Goal: Task Accomplishment & Management: Use online tool/utility

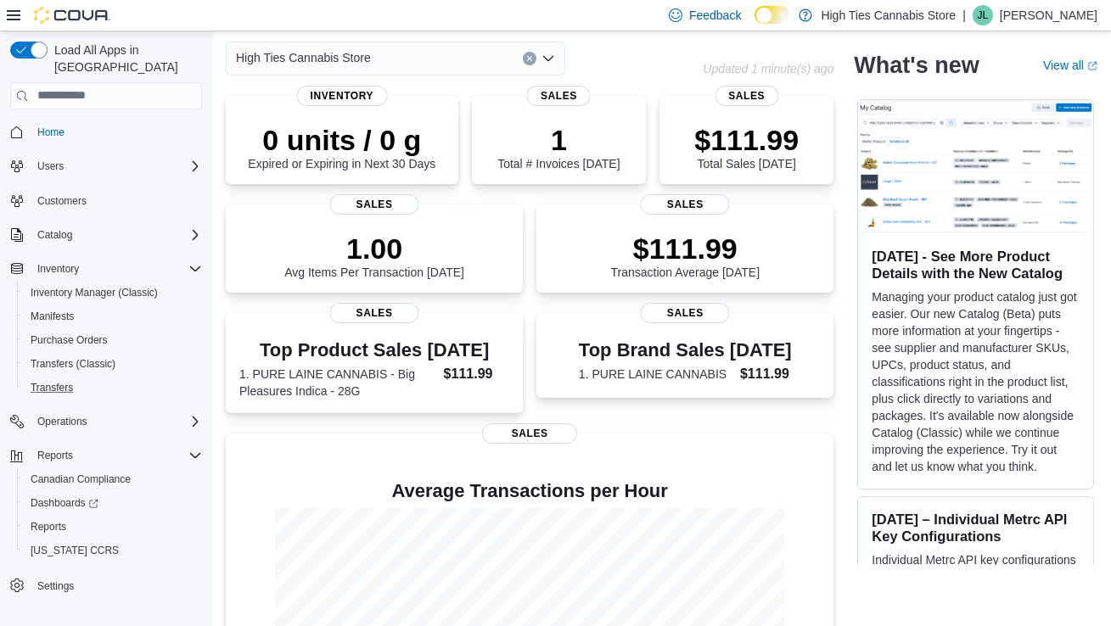
scroll to position [71, 0]
click at [36, 520] on span "Reports" at bounding box center [49, 527] width 36 height 14
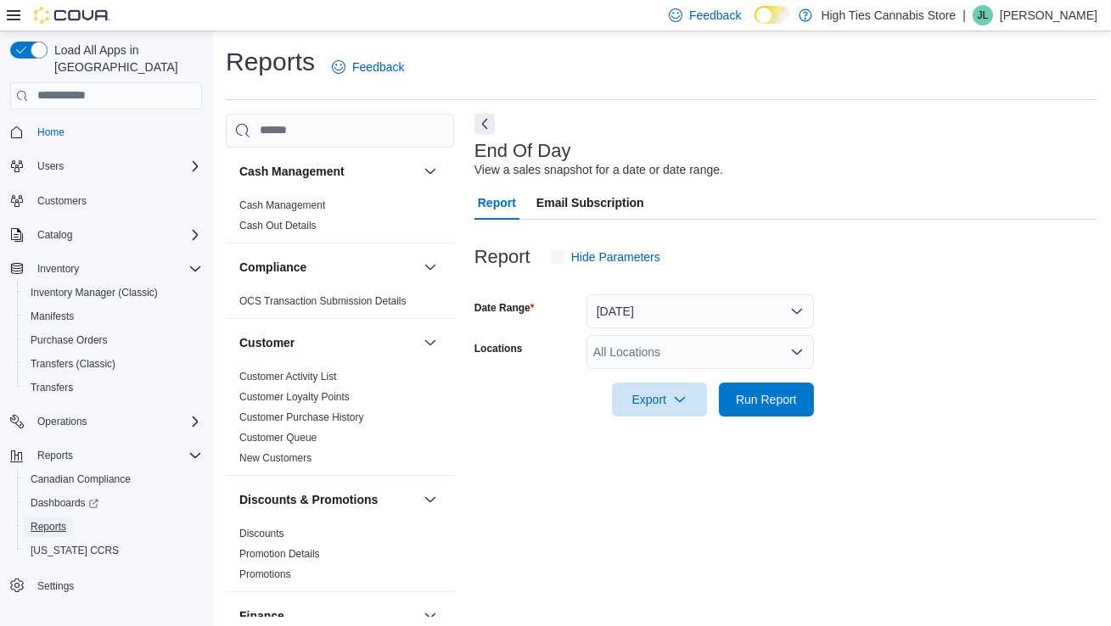
scroll to position [4, 0]
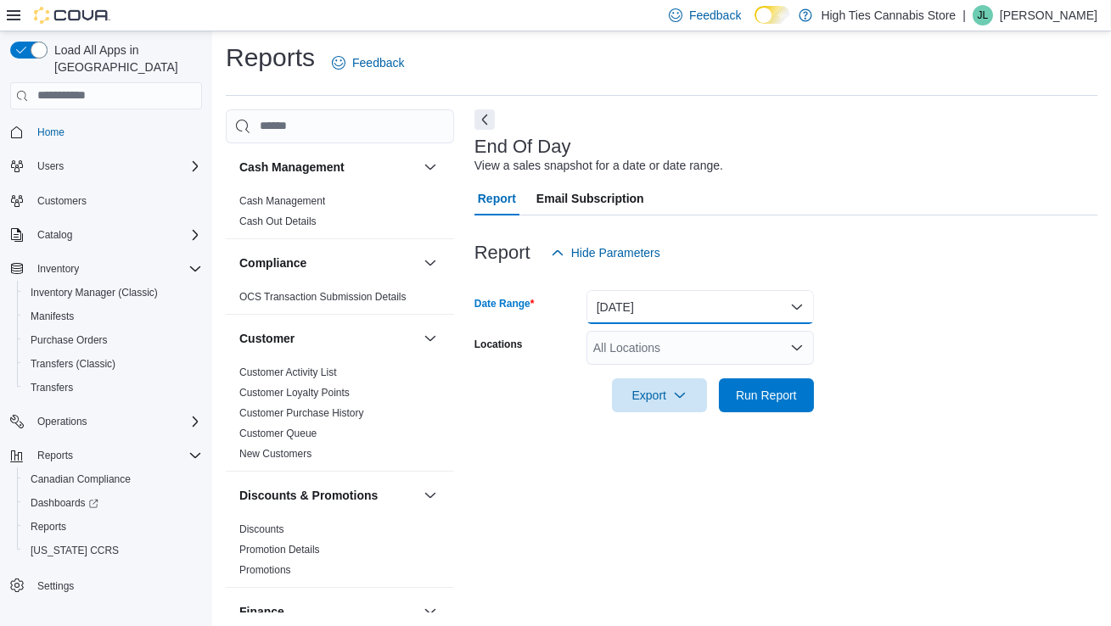
click at [681, 302] on button "[DATE]" at bounding box center [699, 307] width 227 height 34
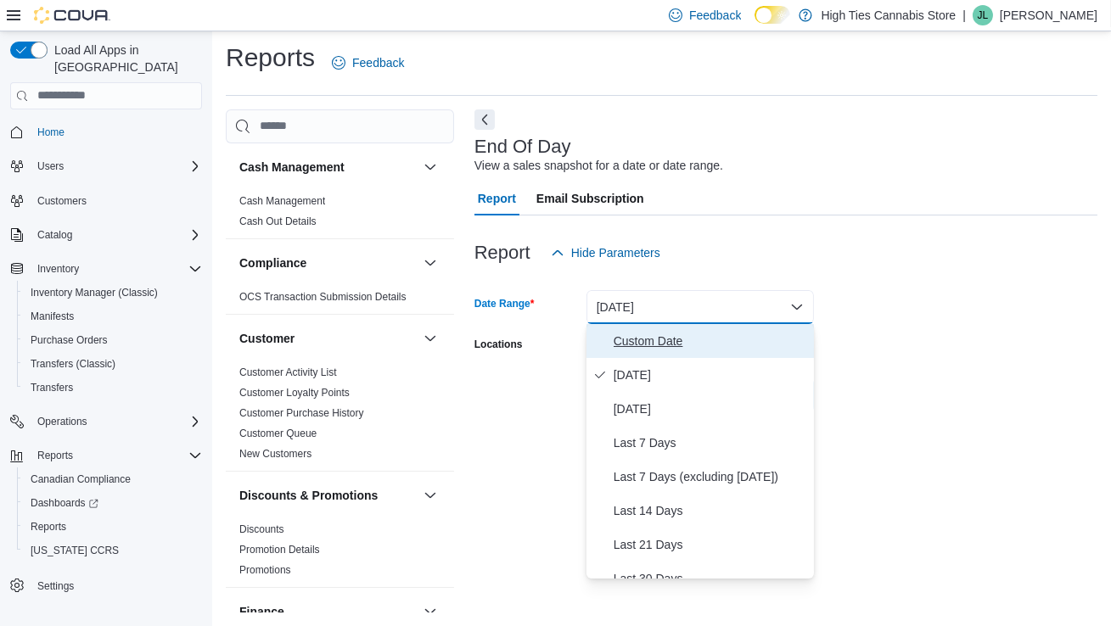
click at [671, 345] on span "Custom Date" at bounding box center [710, 341] width 193 height 20
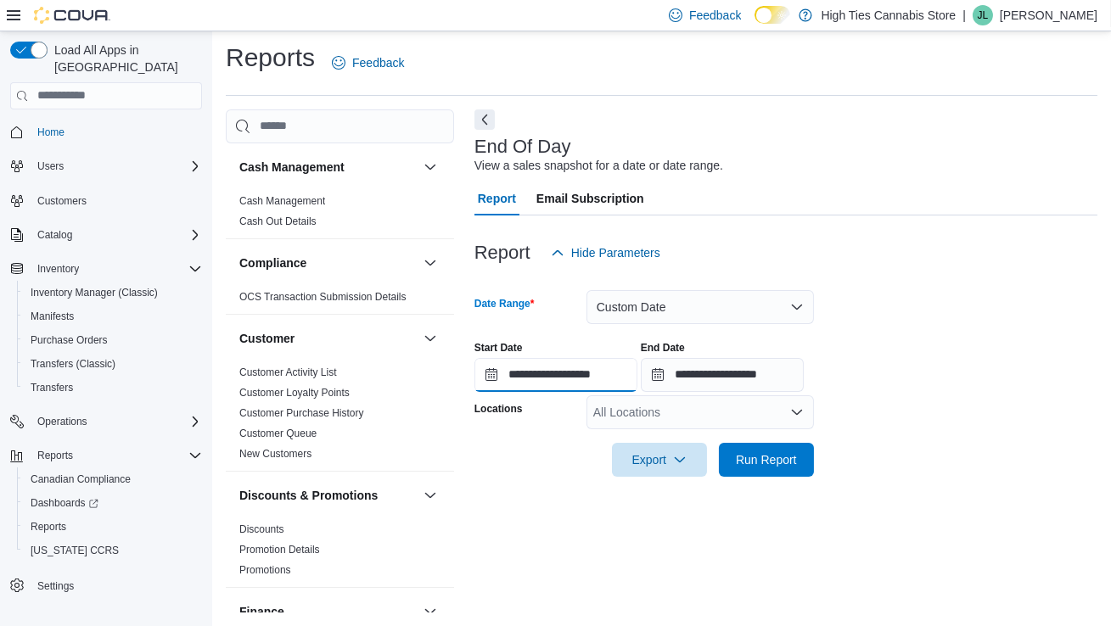
click at [617, 369] on input "**********" at bounding box center [555, 375] width 163 height 34
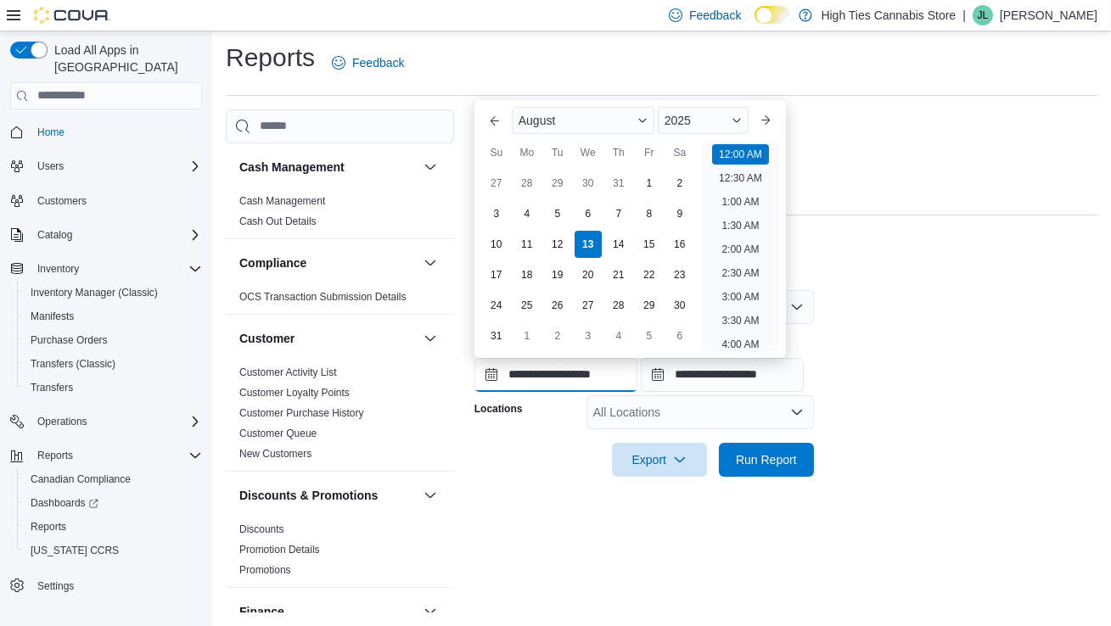
scroll to position [52, 0]
click at [1055, 399] on form "**********" at bounding box center [785, 373] width 623 height 207
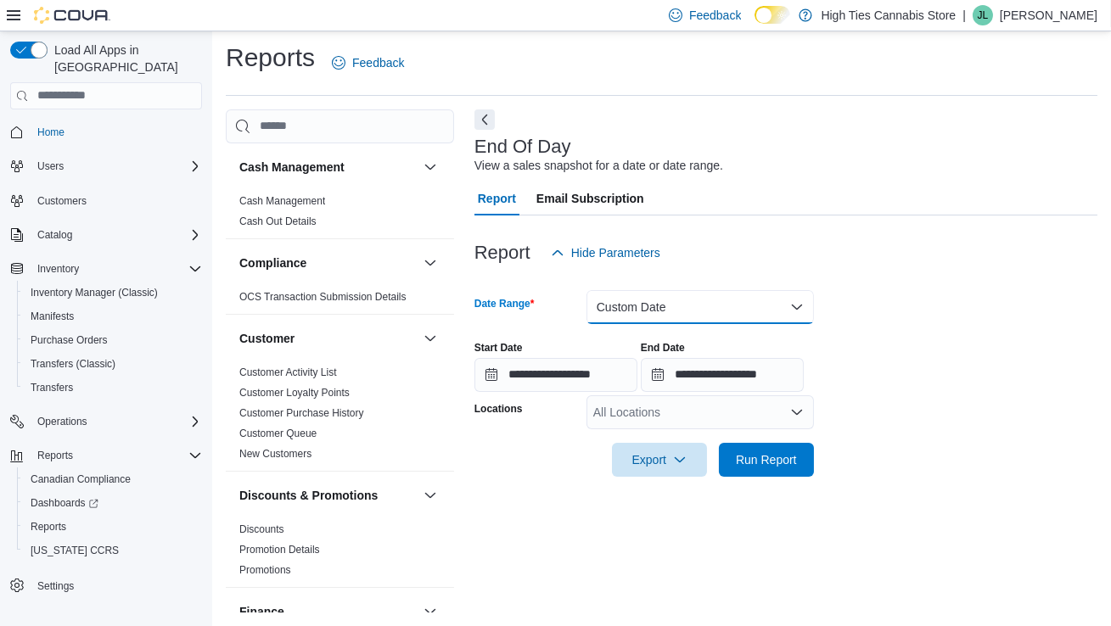
click at [614, 314] on button "Custom Date" at bounding box center [699, 307] width 227 height 34
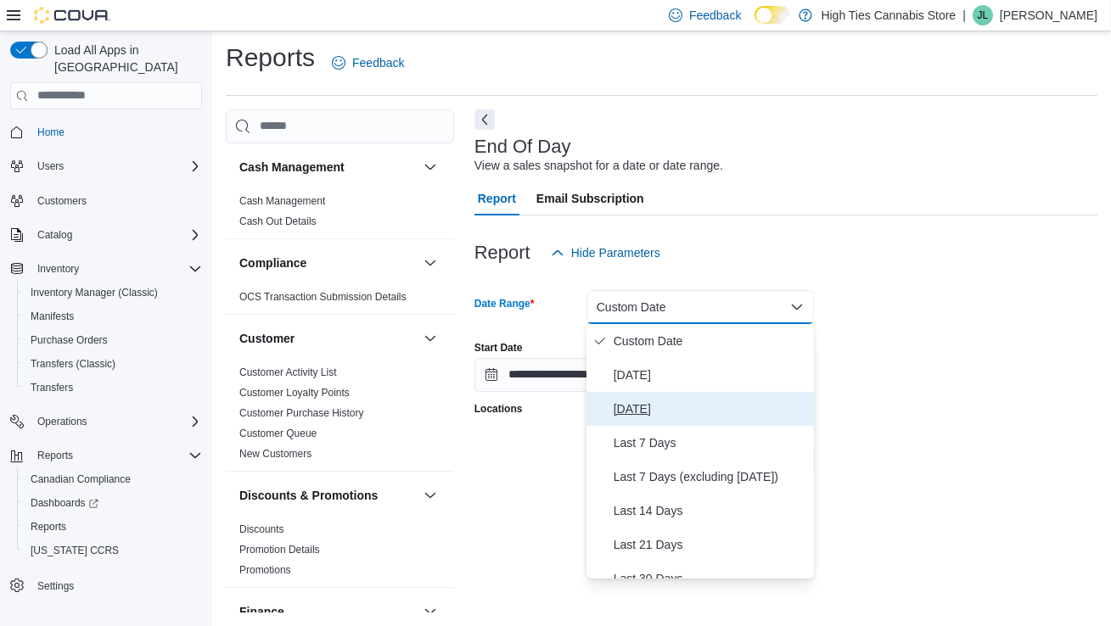
click at [654, 404] on span "[DATE]" at bounding box center [710, 409] width 193 height 20
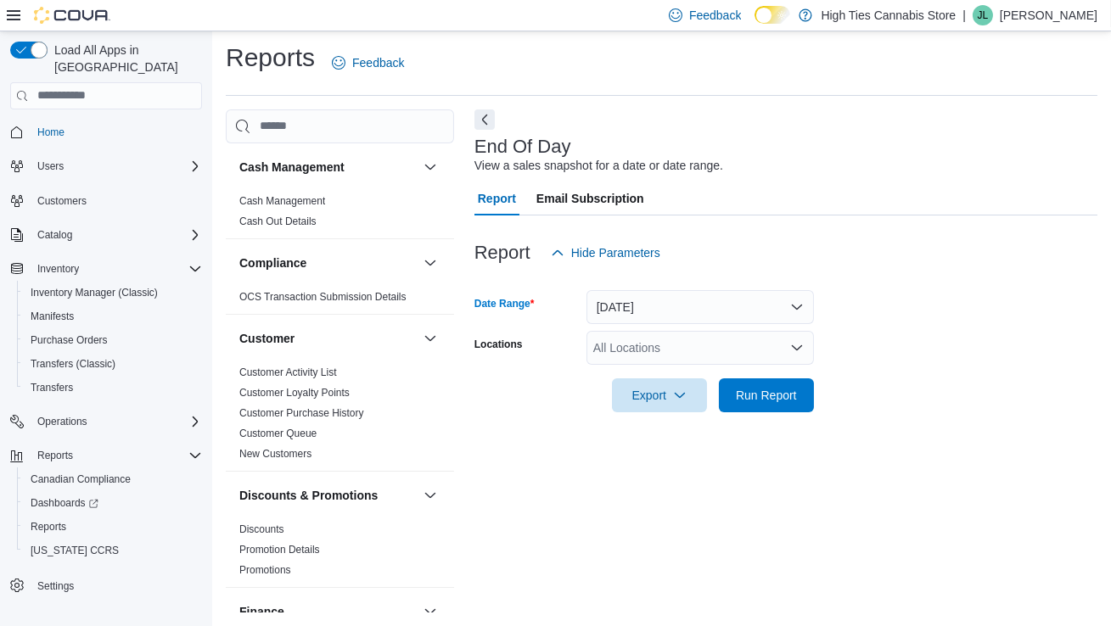
click at [667, 334] on div "All Locations" at bounding box center [699, 348] width 227 height 34
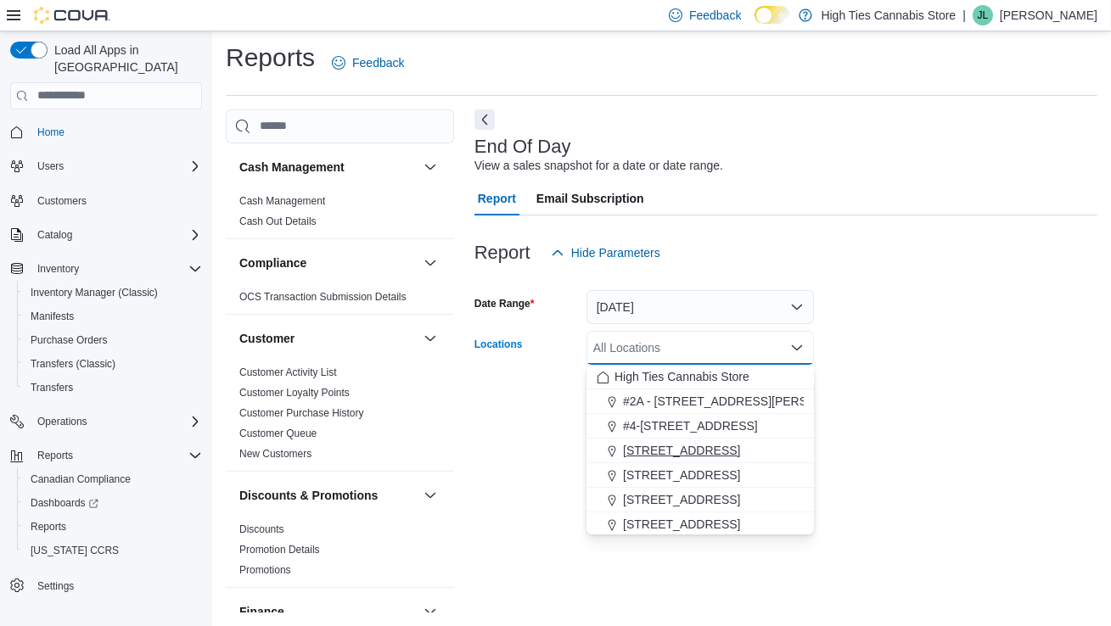
click at [690, 452] on span "[STREET_ADDRESS]" at bounding box center [681, 450] width 117 height 17
click at [962, 480] on div "End Of Day View a sales snapshot for a date or date range. Report Email Subscri…" at bounding box center [785, 361] width 623 height 504
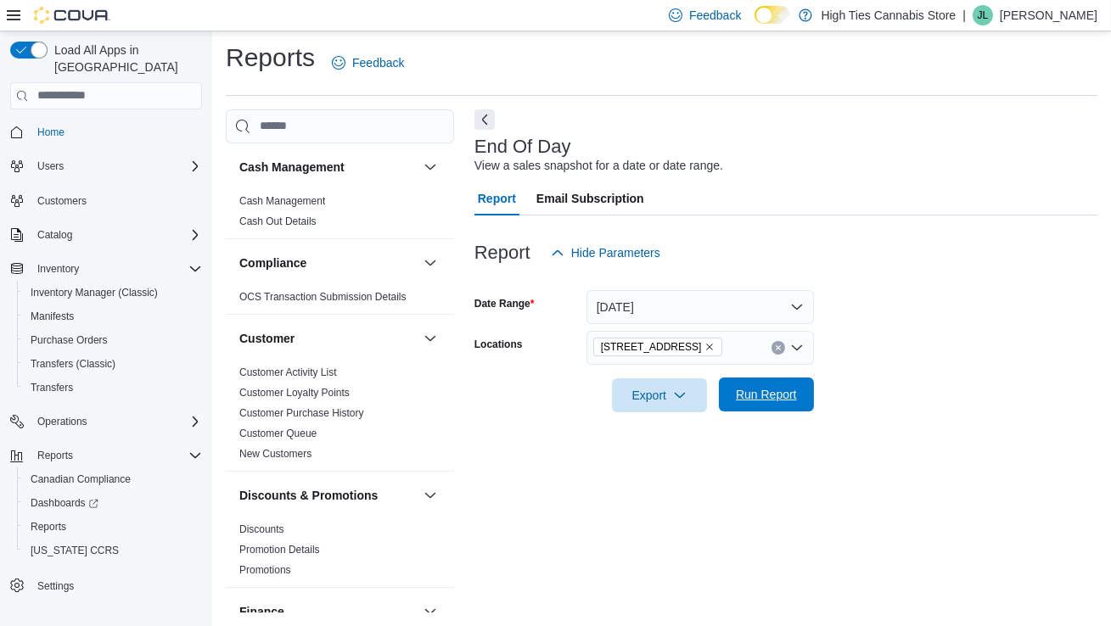
click at [777, 398] on span "Run Report" at bounding box center [766, 394] width 61 height 17
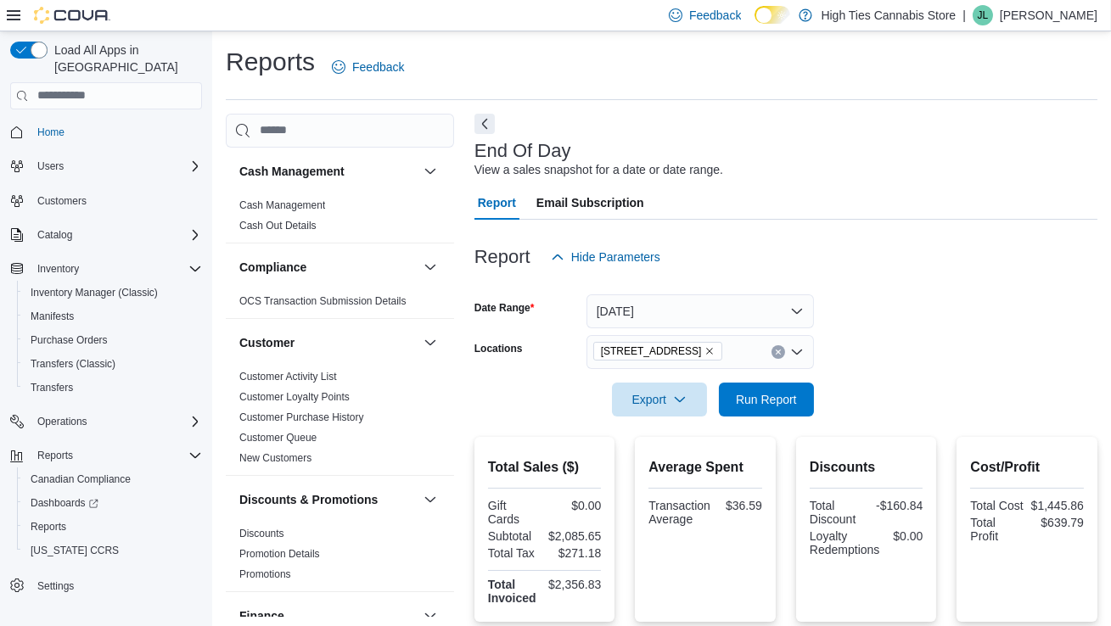
click at [704, 355] on icon "Remove 1044 St Guillaume from selection in this group" at bounding box center [709, 351] width 10 height 10
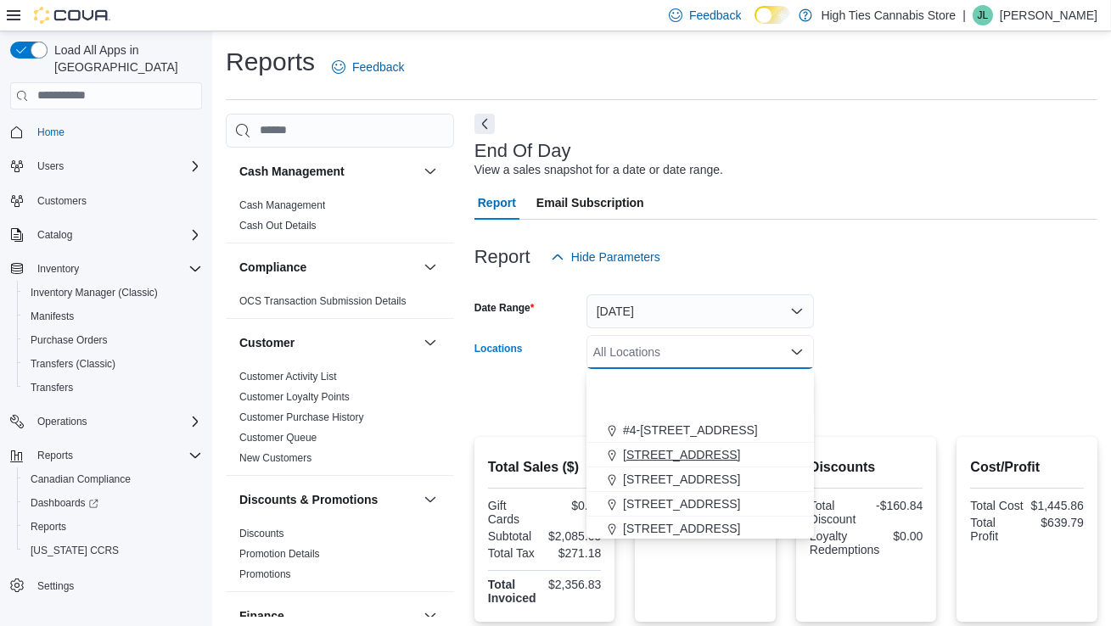
scroll to position [297, 0]
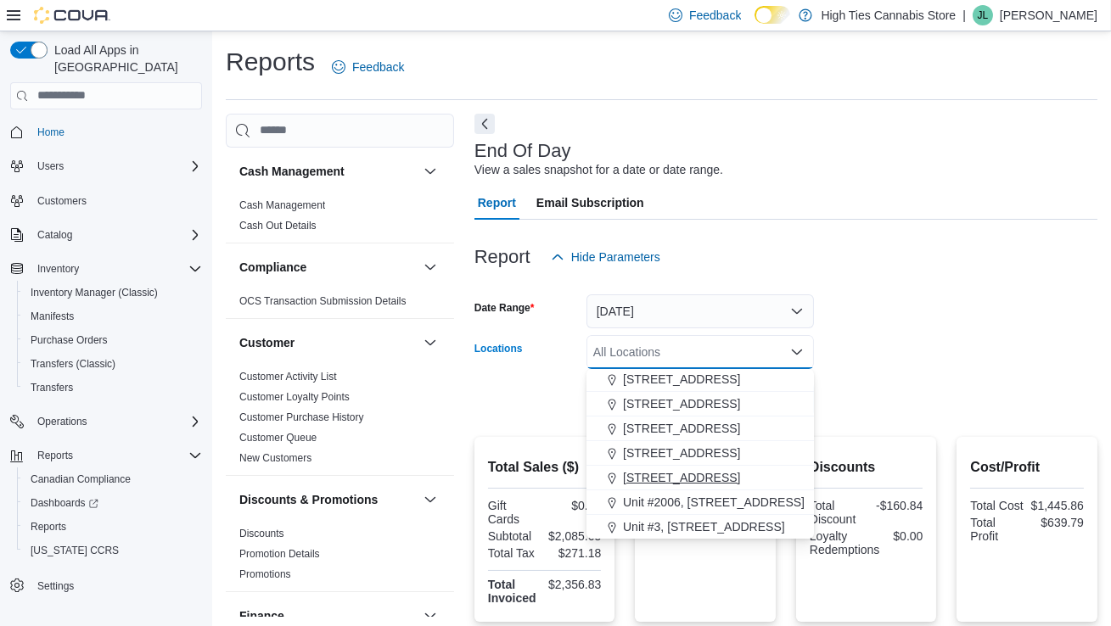
click at [675, 480] on span "[STREET_ADDRESS]" at bounding box center [681, 477] width 117 height 17
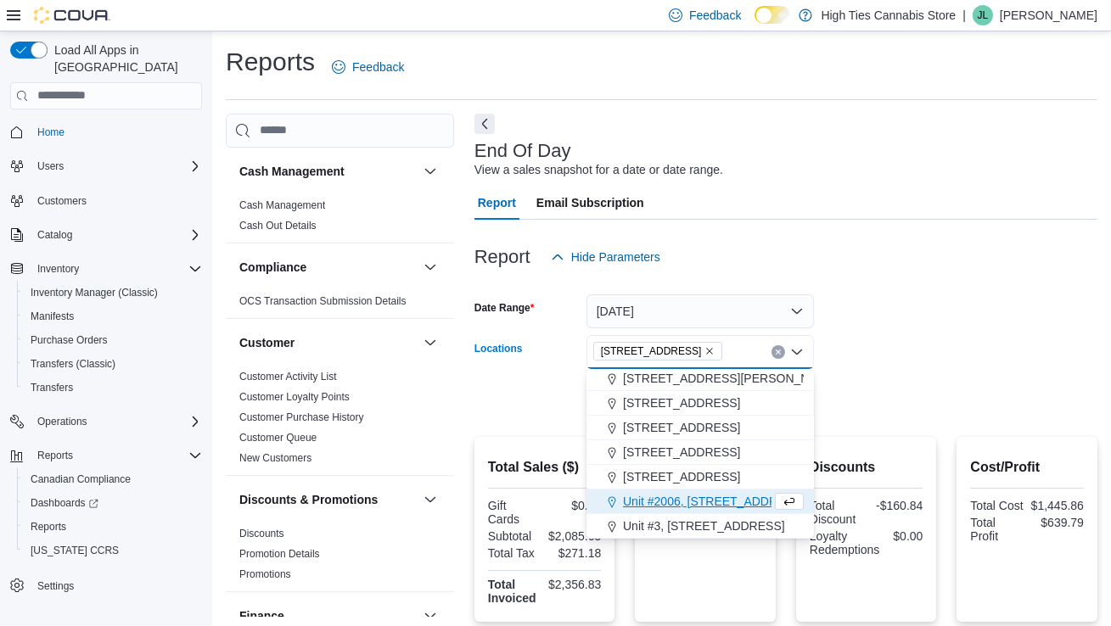
scroll to position [272, 0]
click at [898, 417] on div at bounding box center [785, 427] width 623 height 20
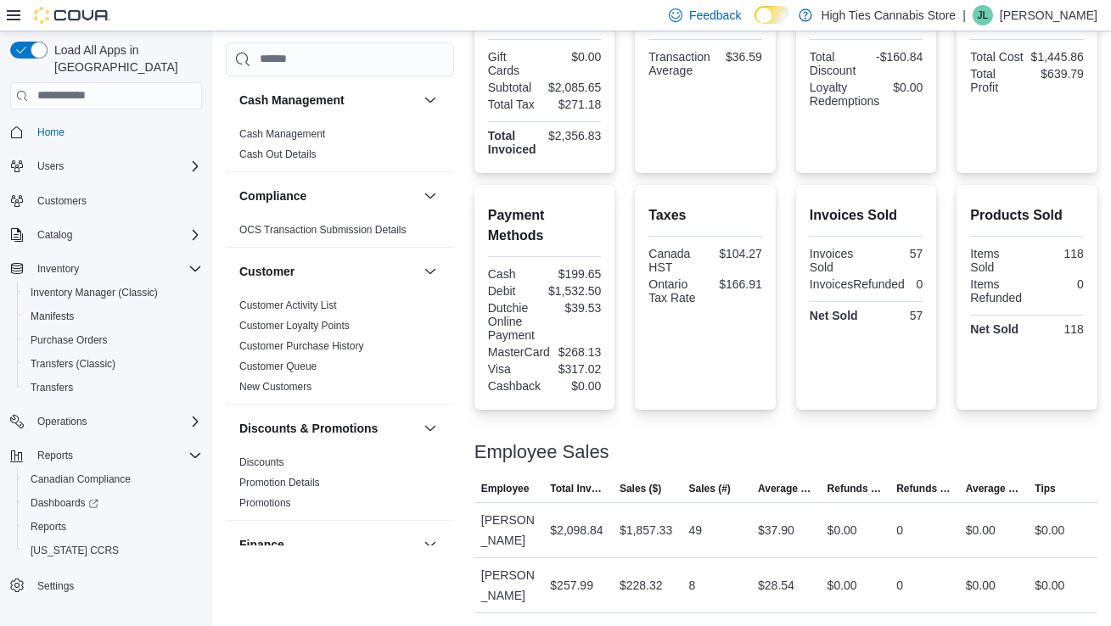
scroll to position [342, 0]
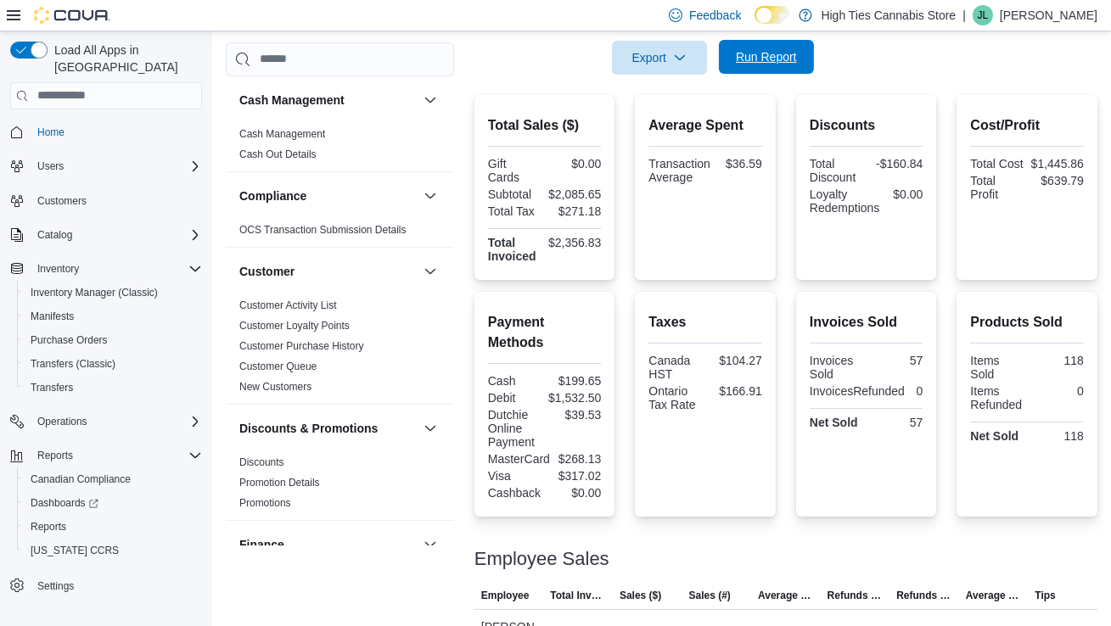
click at [770, 50] on span "Run Report" at bounding box center [766, 56] width 61 height 17
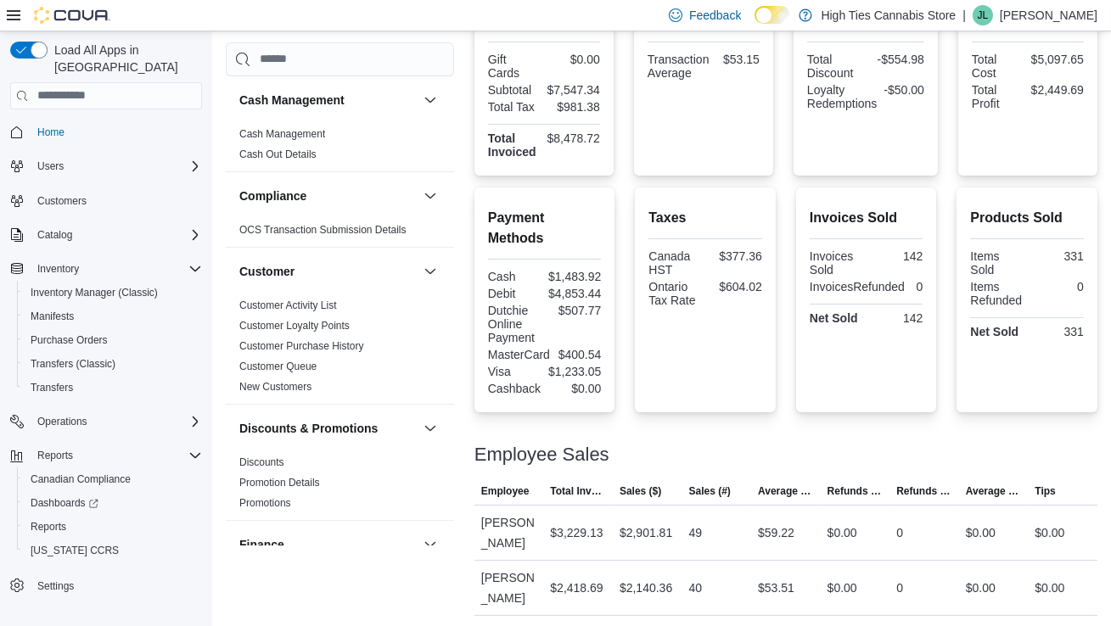
scroll to position [446, 0]
click at [57, 519] on span "Reports" at bounding box center [49, 527] width 36 height 20
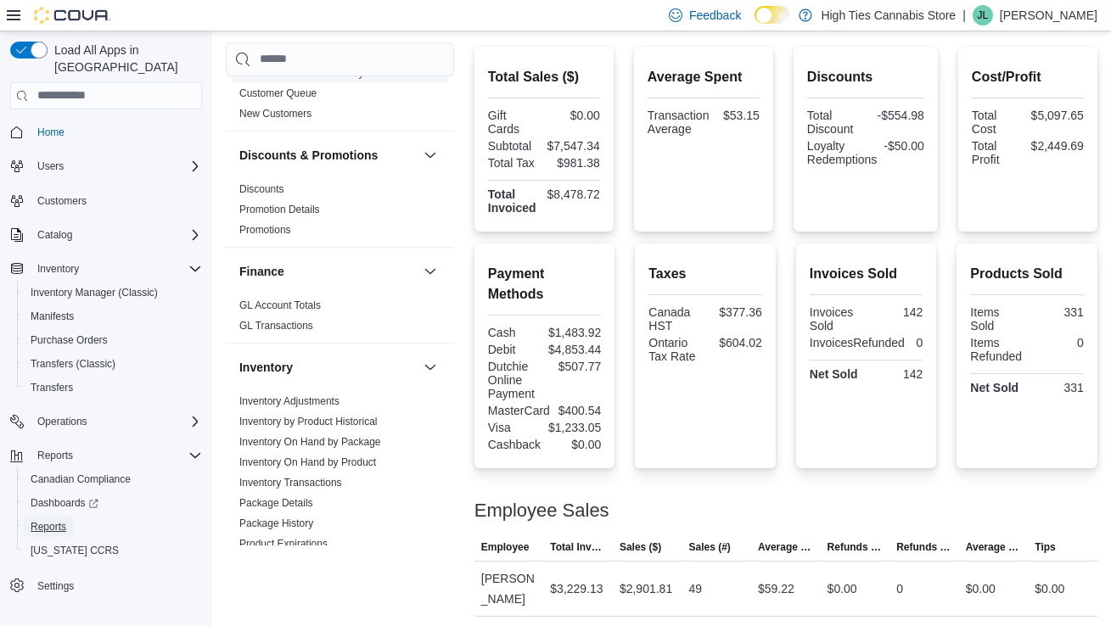
scroll to position [274, 0]
click at [375, 463] on link "Inventory On Hand by Product" at bounding box center [307, 462] width 137 height 12
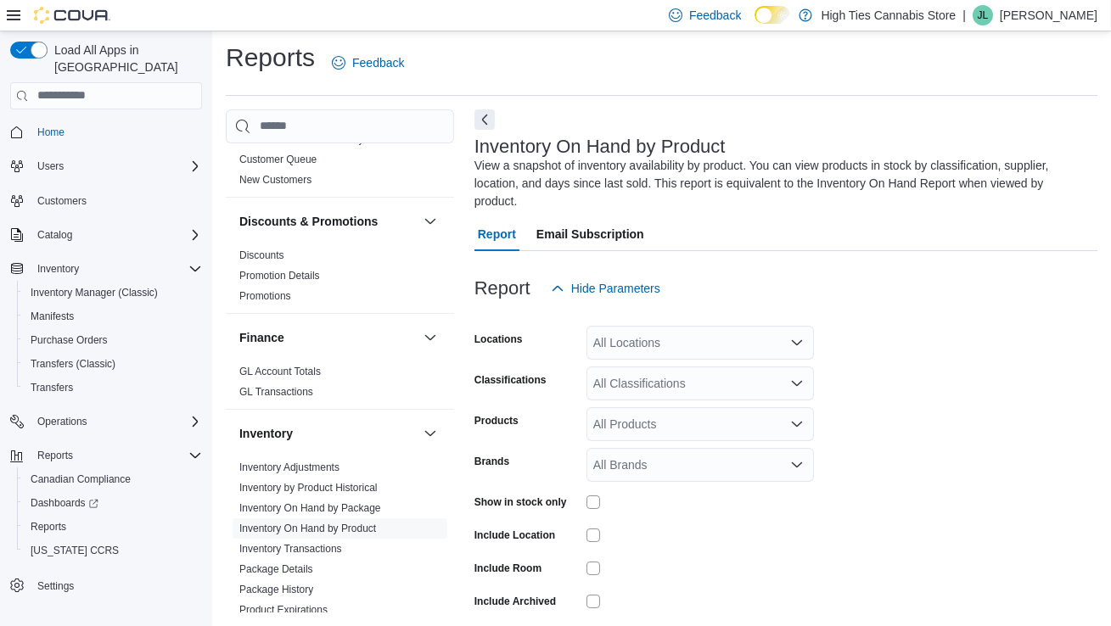
scroll to position [73, 0]
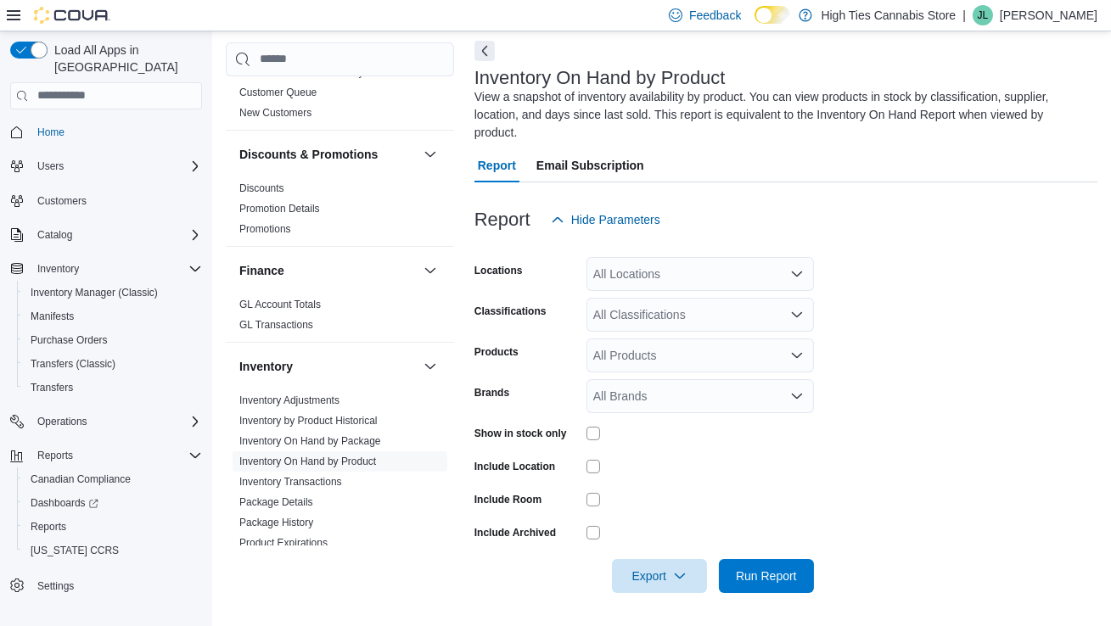
click at [669, 278] on div "All Locations" at bounding box center [699, 274] width 227 height 34
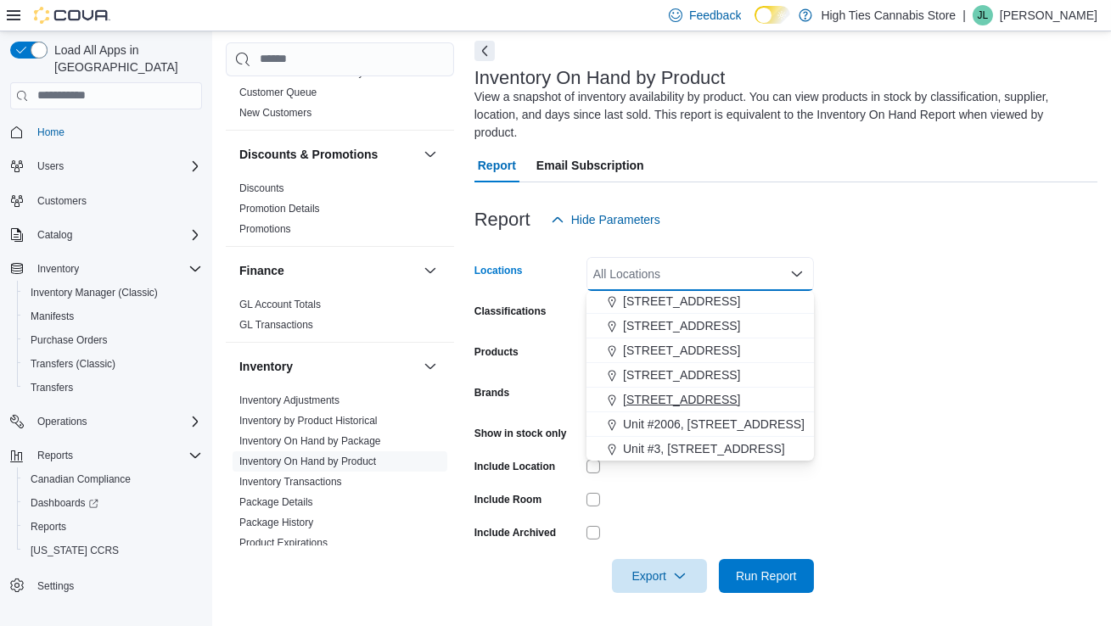
click at [666, 395] on span "[STREET_ADDRESS]" at bounding box center [681, 399] width 117 height 17
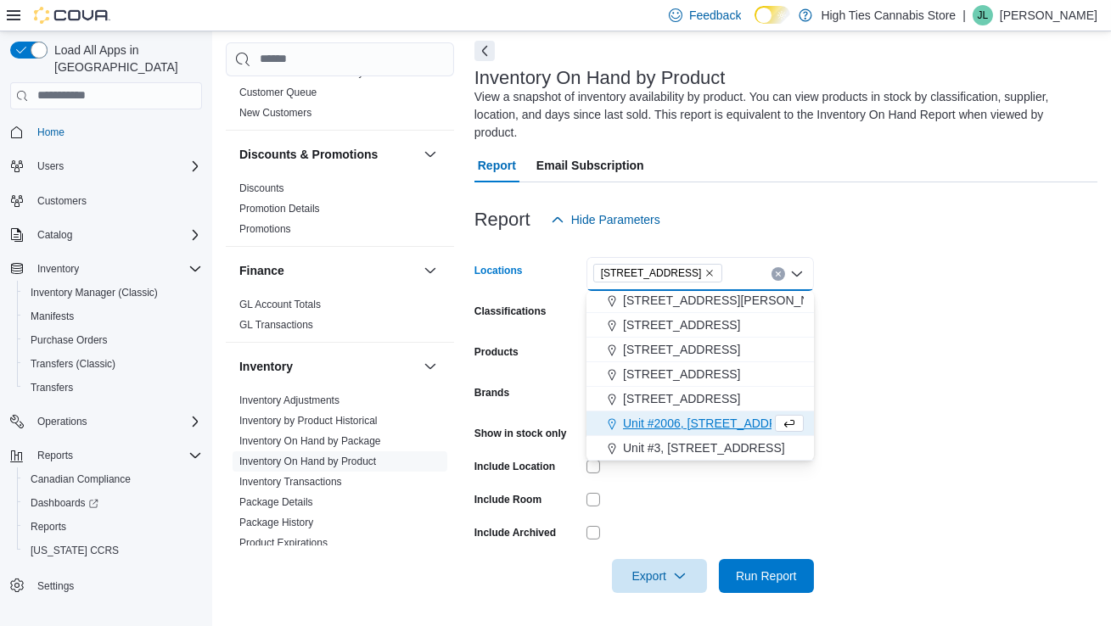
scroll to position [272, 0]
click at [1008, 374] on form "Locations [STREET_ADDRESS] Selected. [STREET_ADDRESS].. Press Backspace to dele…" at bounding box center [785, 415] width 623 height 356
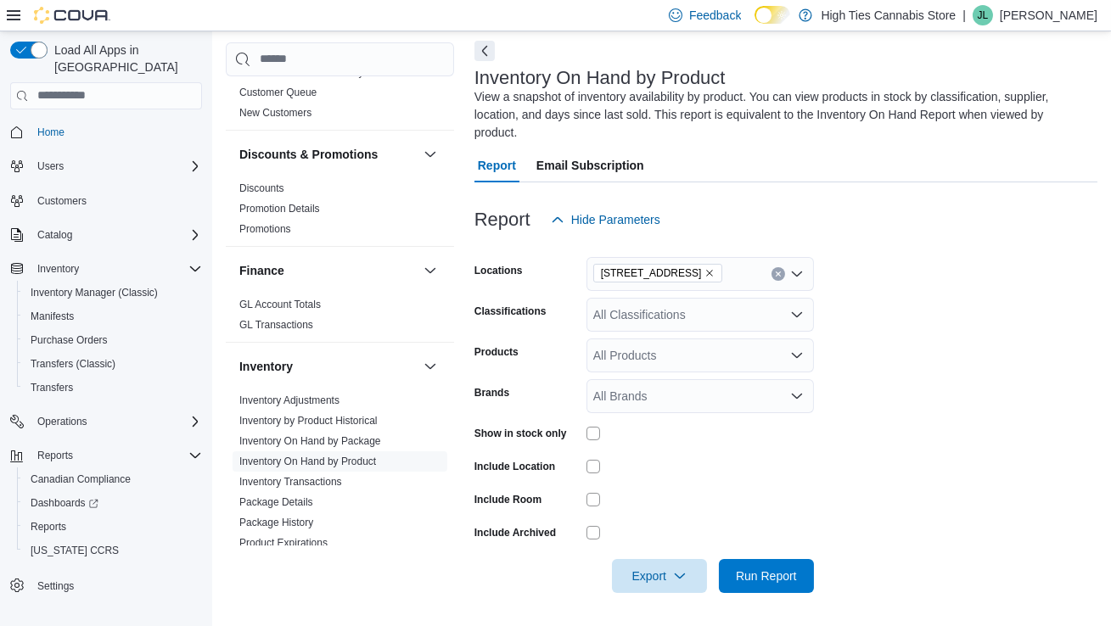
click at [593, 423] on div at bounding box center [699, 433] width 227 height 26
click at [683, 322] on div "All Classifications" at bounding box center [699, 315] width 227 height 34
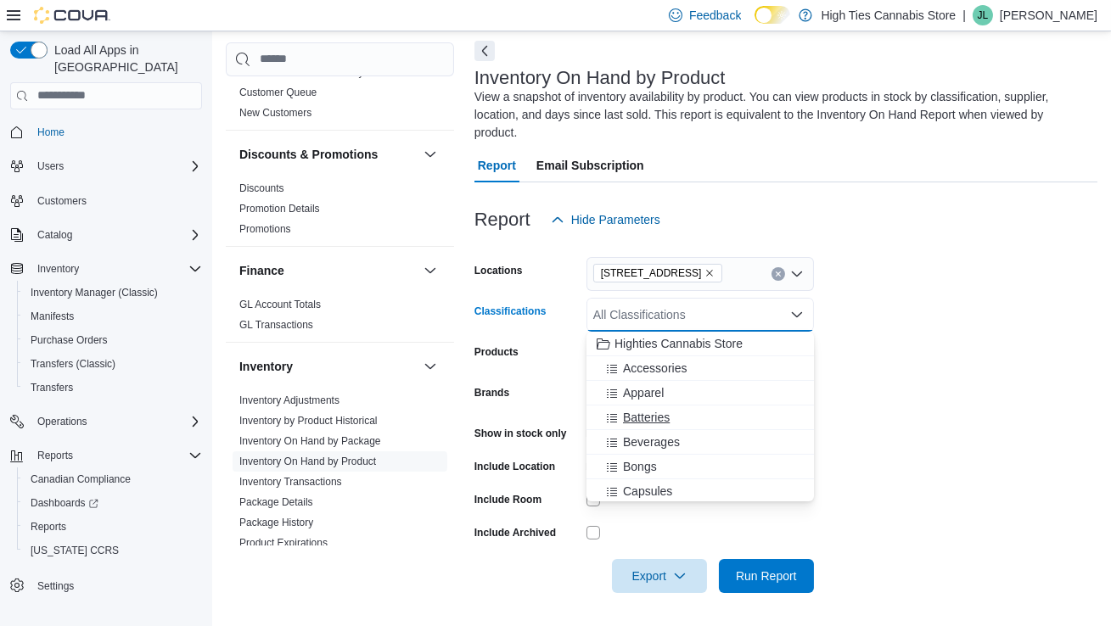
click at [676, 416] on div "Batteries" at bounding box center [700, 417] width 207 height 17
click at [671, 423] on span "Beverages" at bounding box center [651, 417] width 57 height 17
click at [669, 446] on span "Capsules" at bounding box center [647, 442] width 49 height 17
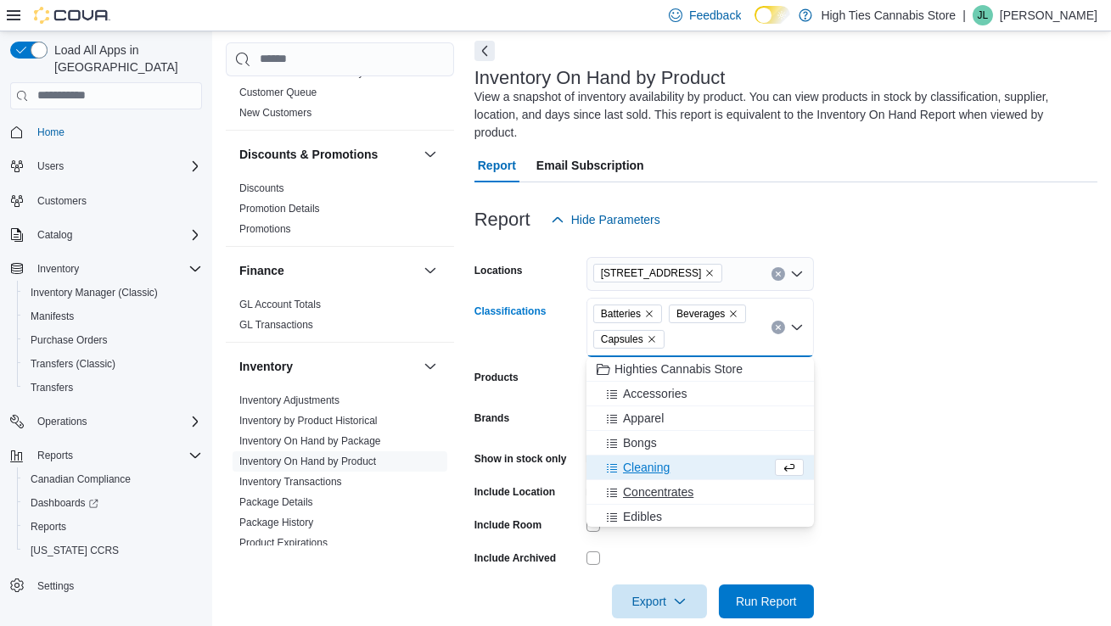
click at [682, 497] on span "Concentrates" at bounding box center [658, 492] width 70 height 17
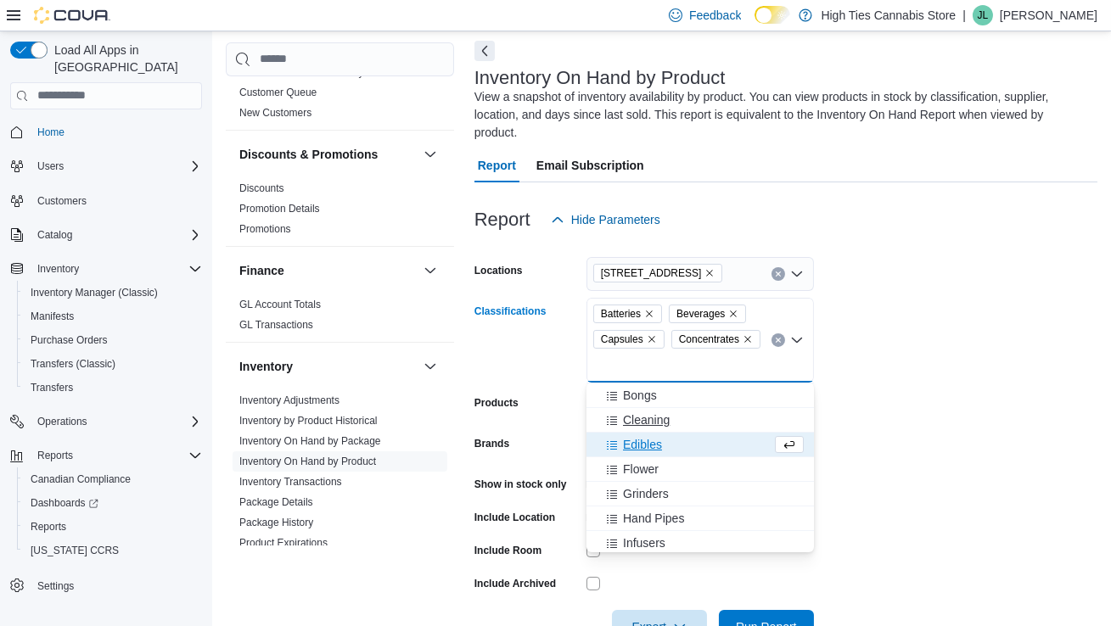
scroll to position [72, 0]
click at [635, 446] on span "Edibles" at bounding box center [642, 445] width 39 height 17
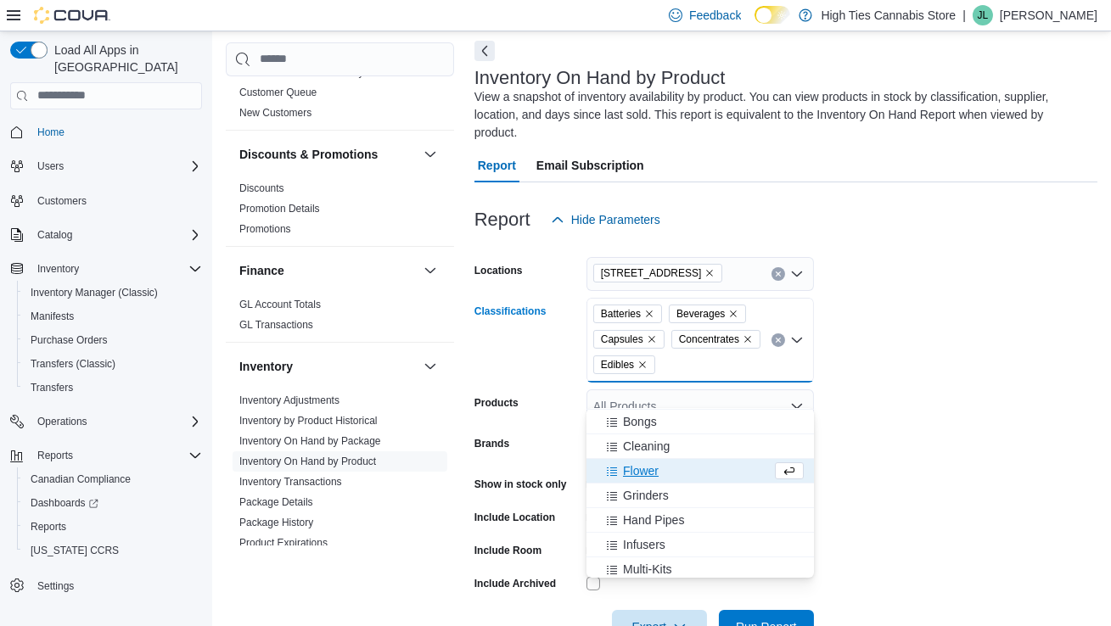
click at [651, 474] on span "Flower" at bounding box center [641, 471] width 36 height 17
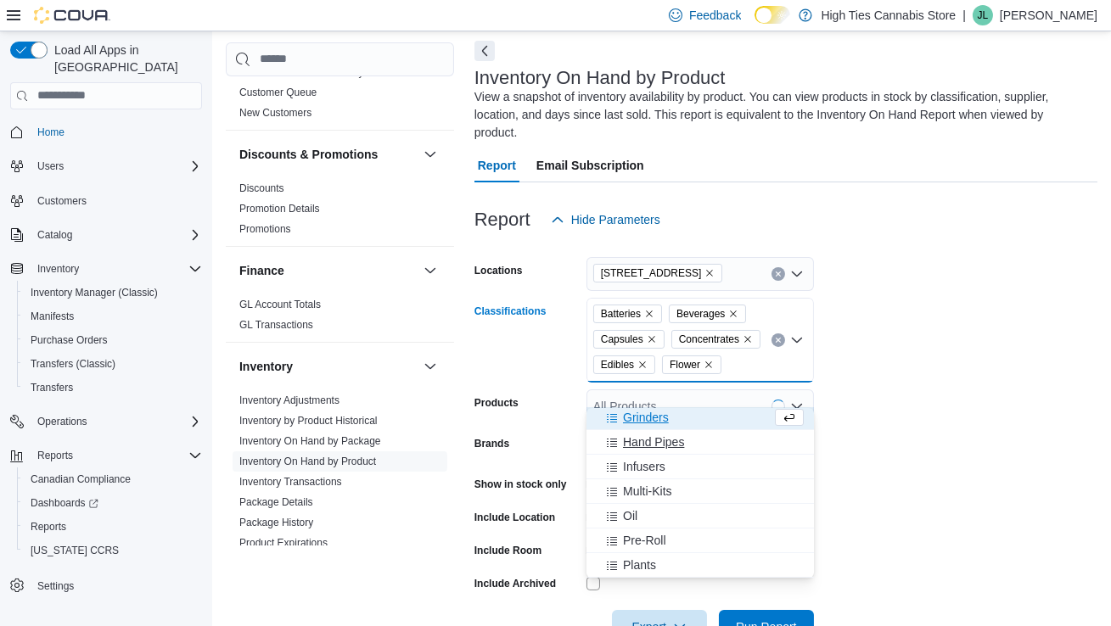
scroll to position [145, 0]
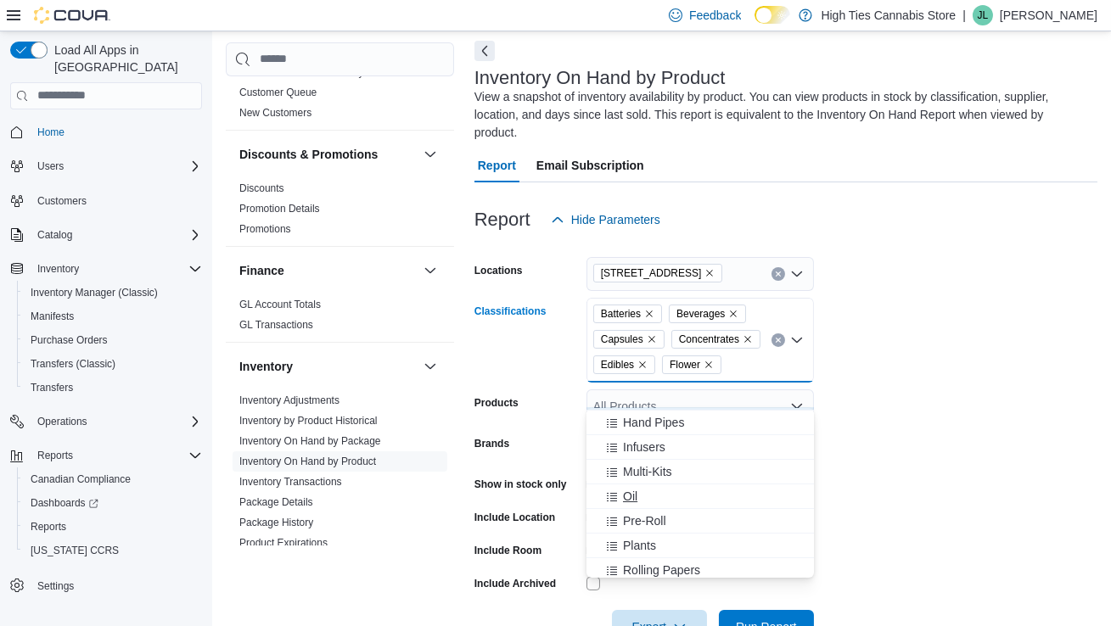
click at [647, 500] on div "Oil" at bounding box center [700, 496] width 207 height 17
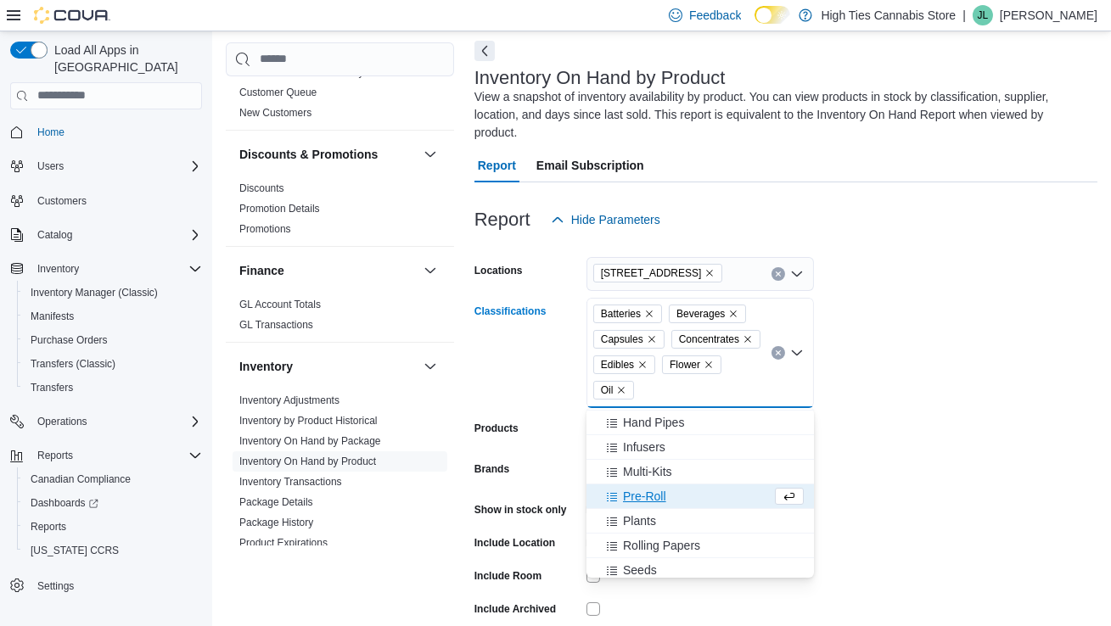
click at [650, 502] on span "Pre-Roll" at bounding box center [644, 496] width 43 height 17
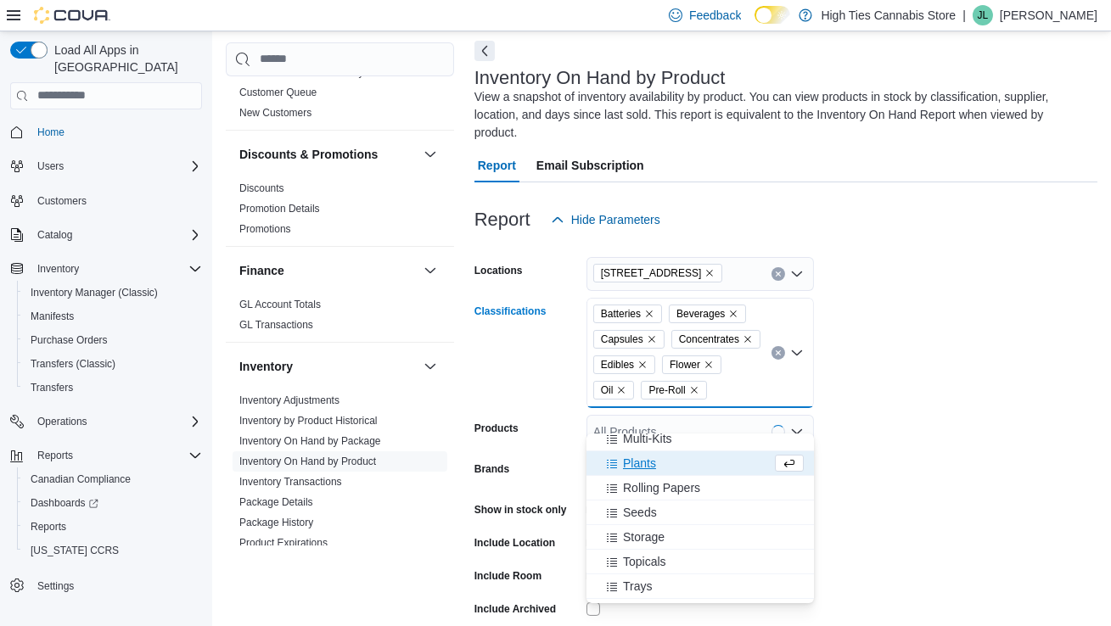
scroll to position [206, 0]
click at [649, 515] on span "Seeds" at bounding box center [640, 510] width 34 height 17
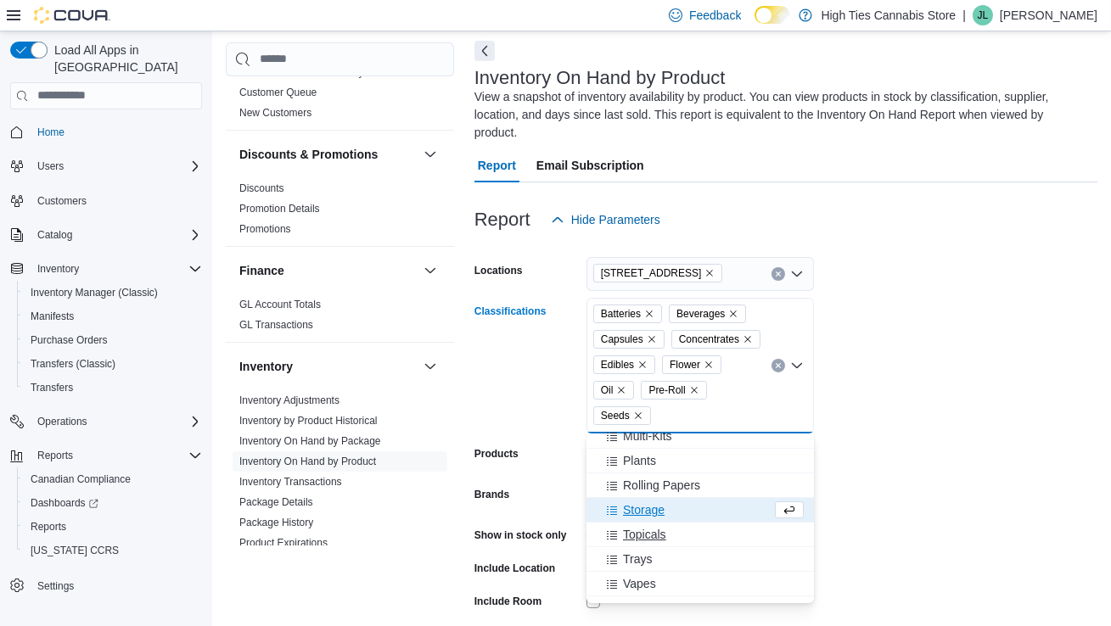
click at [653, 533] on span "Topicals" at bounding box center [644, 534] width 43 height 17
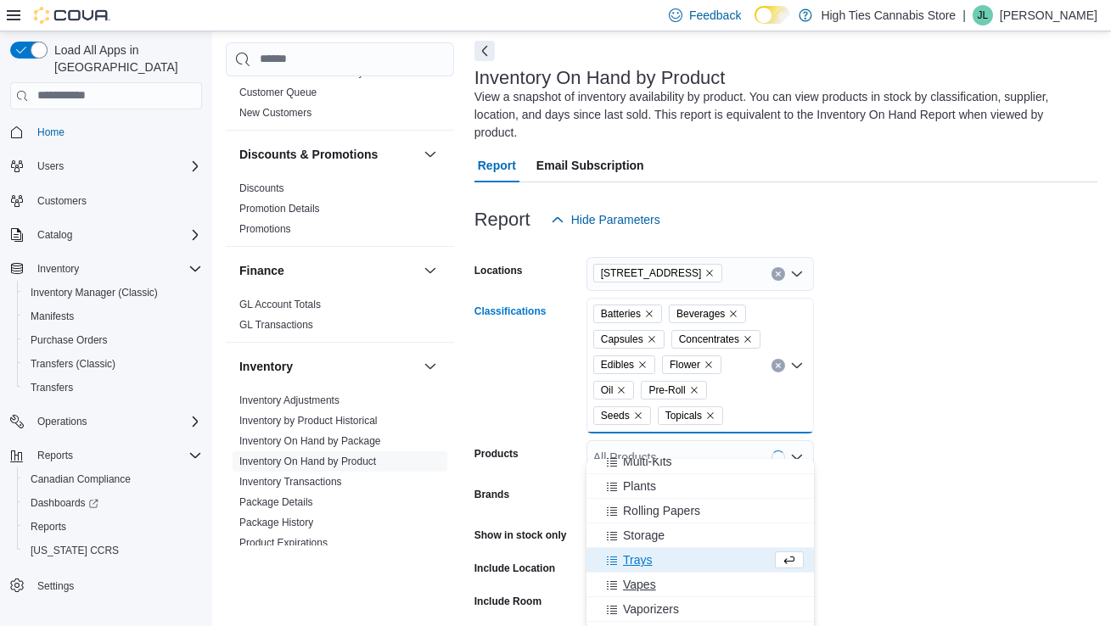
click at [659, 586] on div "Vapes" at bounding box center [700, 584] width 207 height 17
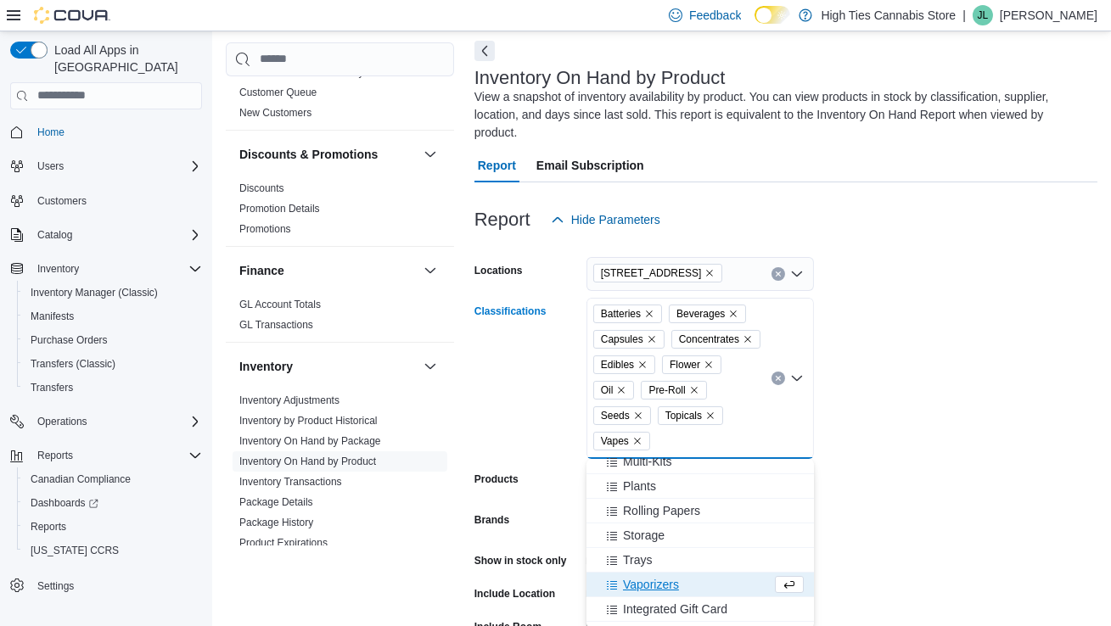
click at [877, 519] on form "Locations [STREET_ADDRESS] Classifications Batteries Beverages Capsules Concent…" at bounding box center [785, 479] width 623 height 484
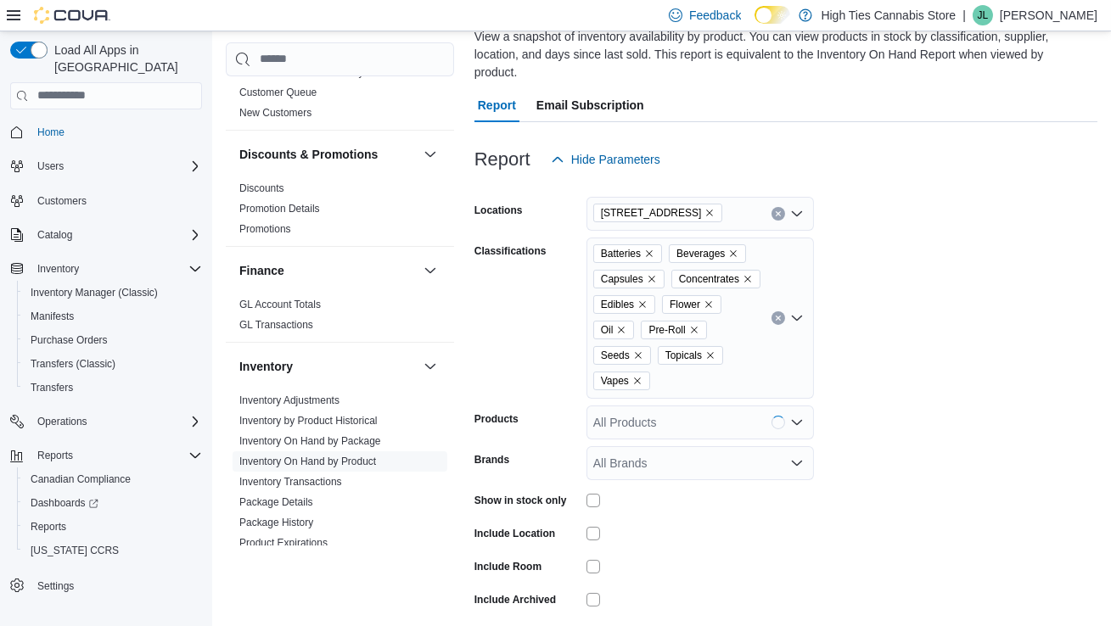
scroll to position [200, 0]
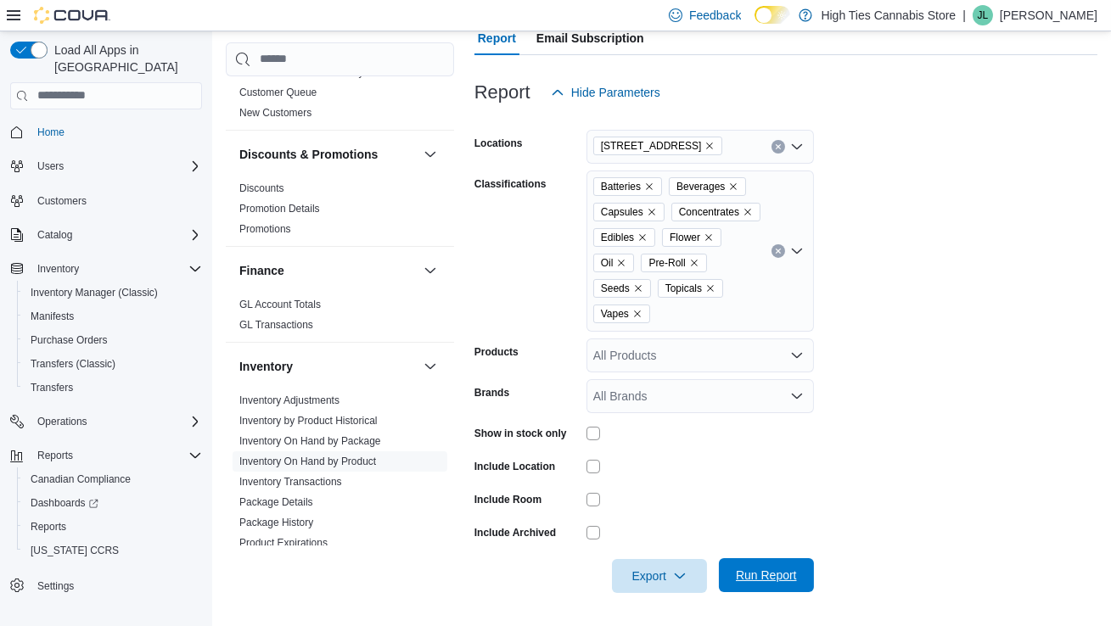
click at [802, 575] on span "Run Report" at bounding box center [766, 575] width 75 height 34
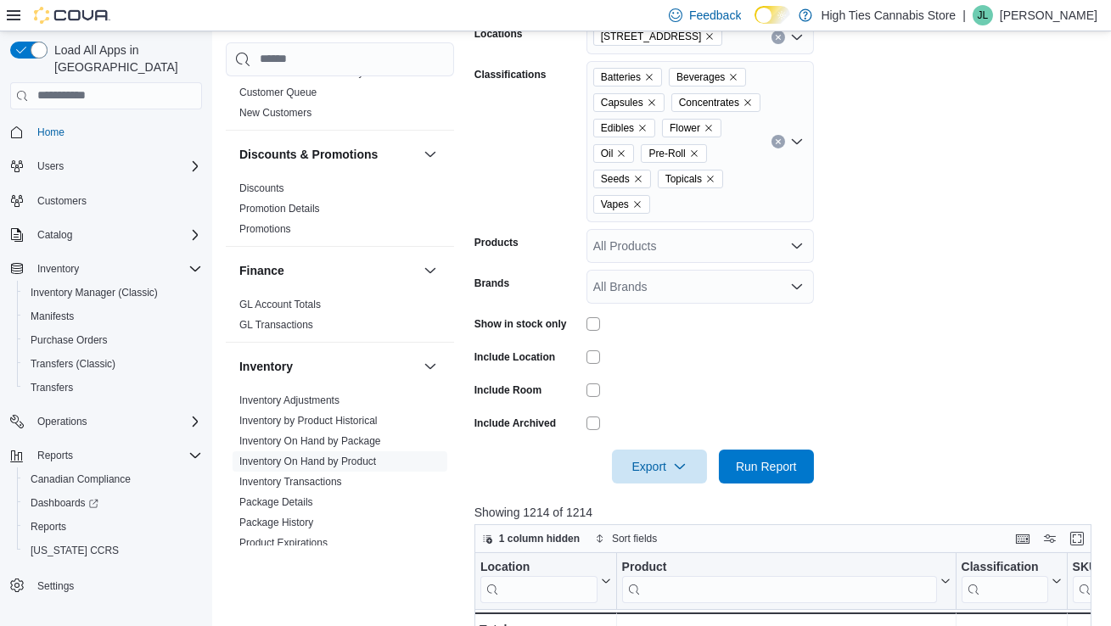
scroll to position [367, 0]
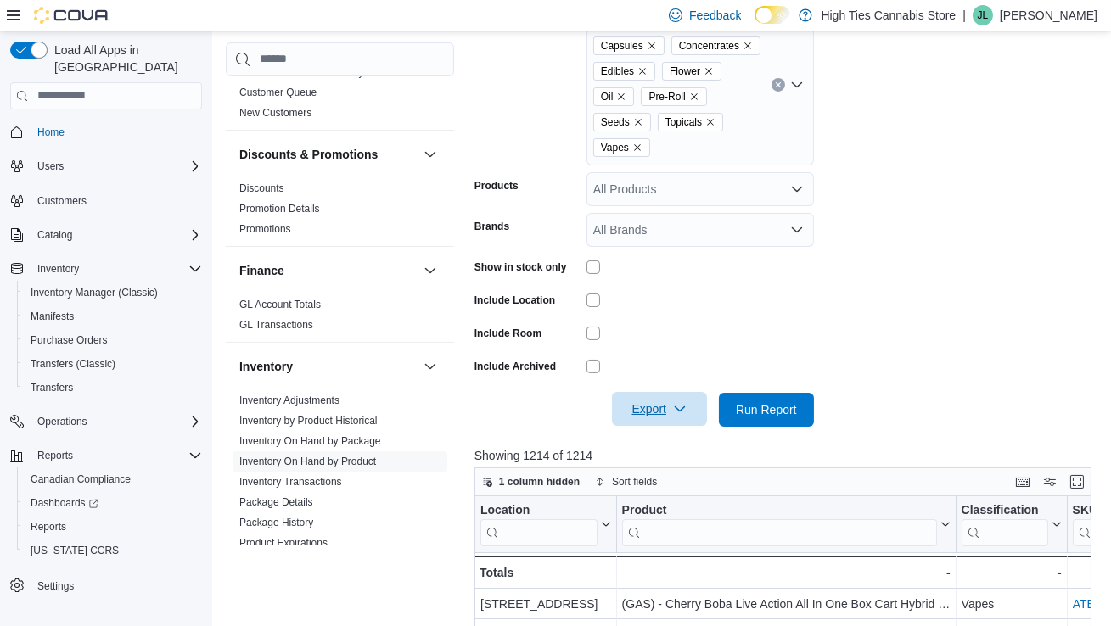
click at [646, 411] on span "Export" at bounding box center [659, 409] width 75 height 34
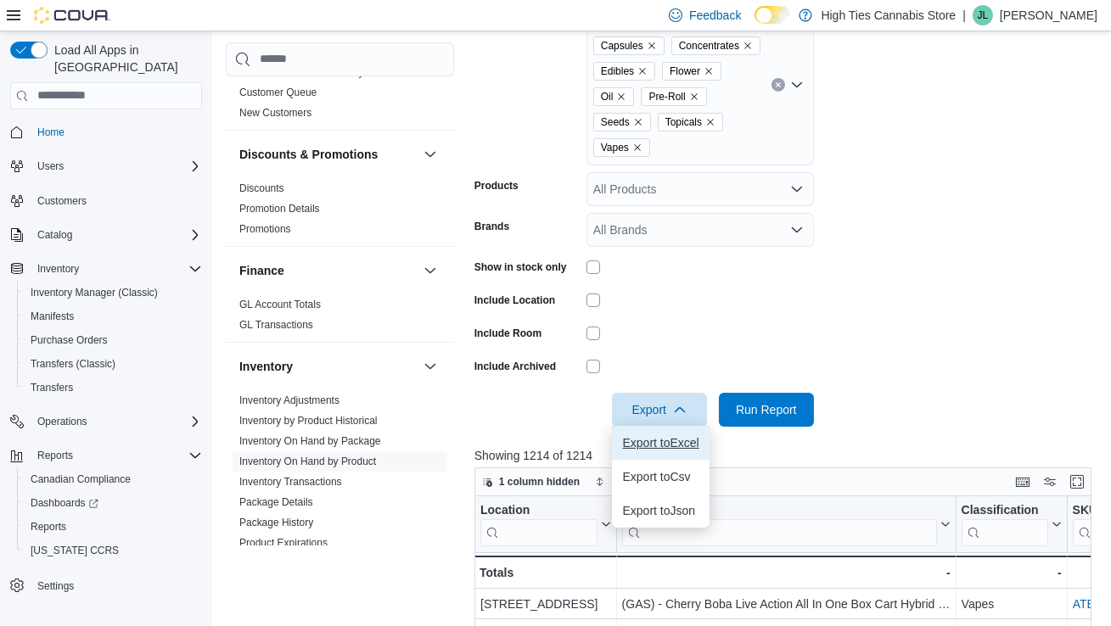
click at [649, 451] on button "Export to Excel" at bounding box center [660, 443] width 97 height 34
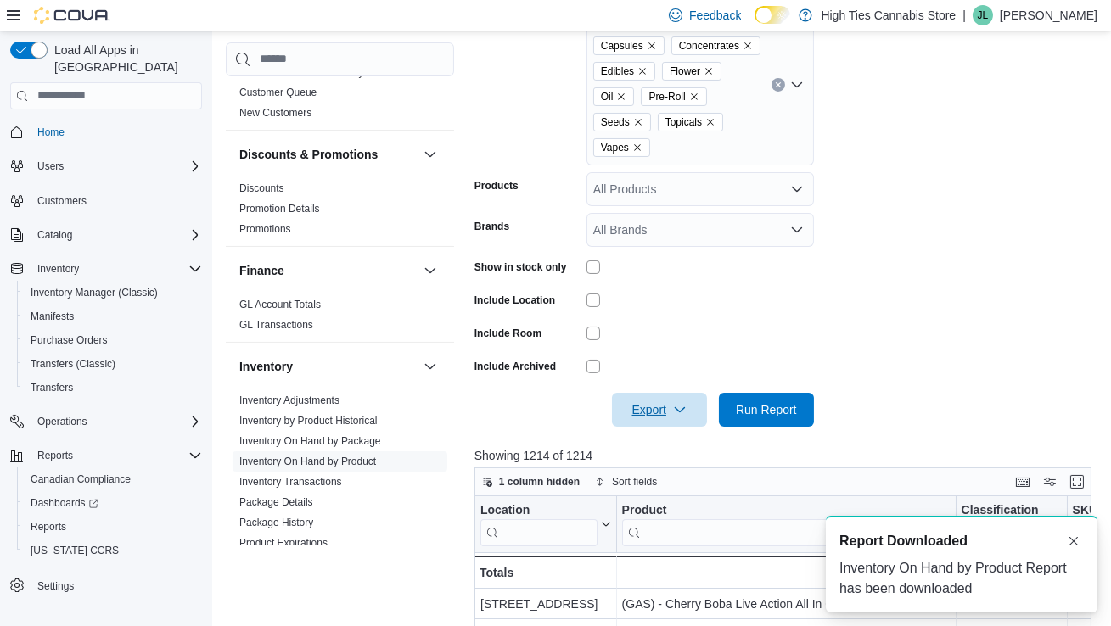
scroll to position [0, 0]
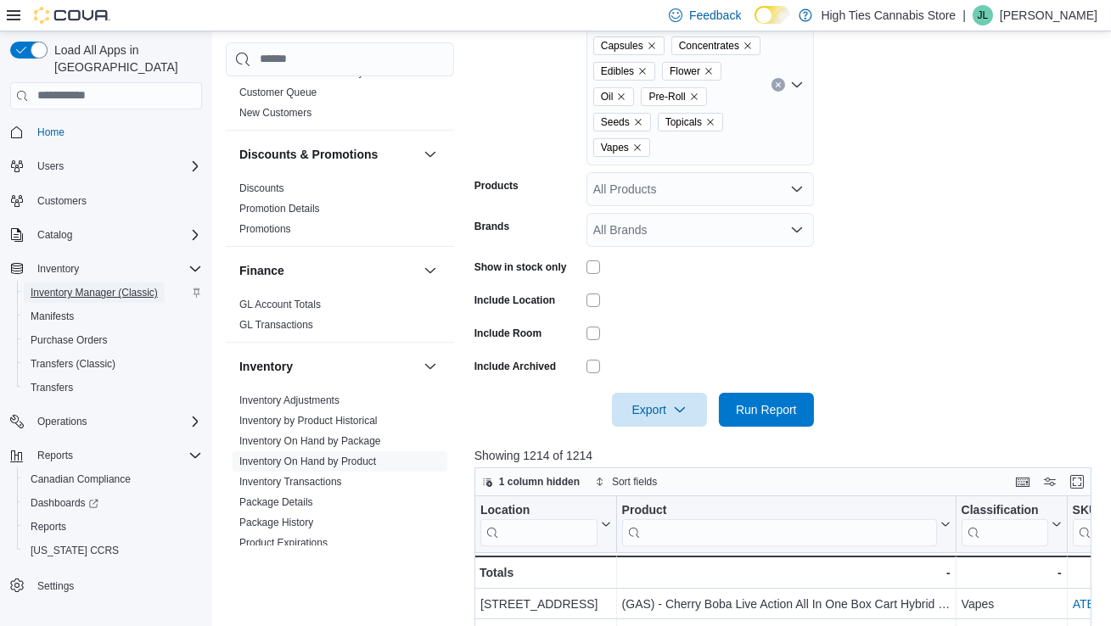
click at [80, 286] on span "Inventory Manager (Classic)" at bounding box center [94, 293] width 127 height 14
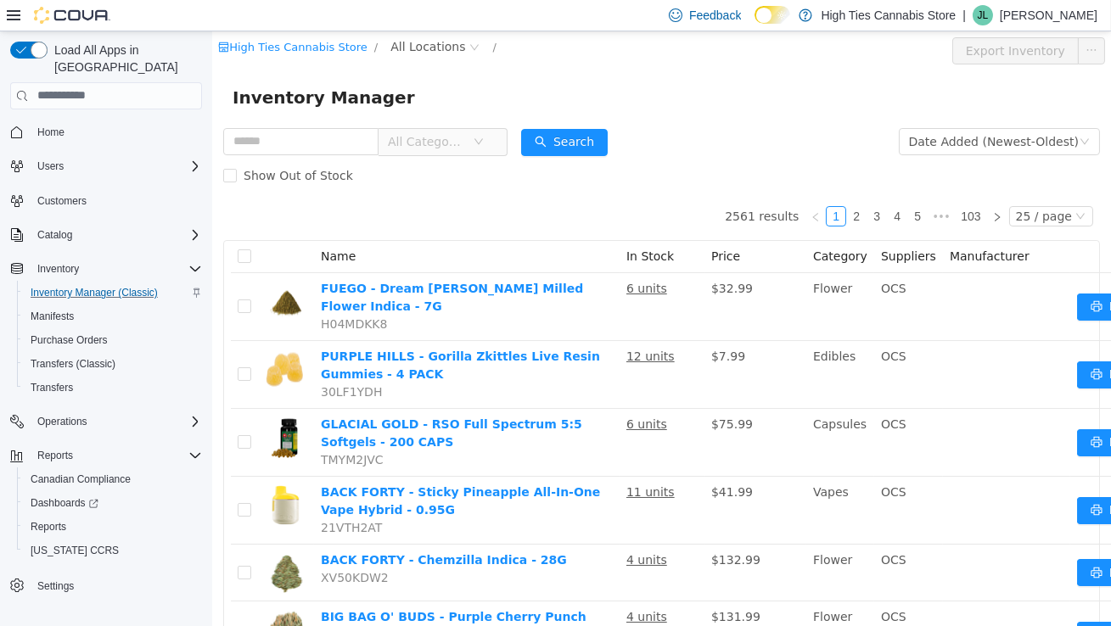
click at [423, 160] on div "Show Out of Stock" at bounding box center [660, 175] width 877 height 34
click at [417, 150] on span "All Categories" at bounding box center [429, 140] width 85 height 25
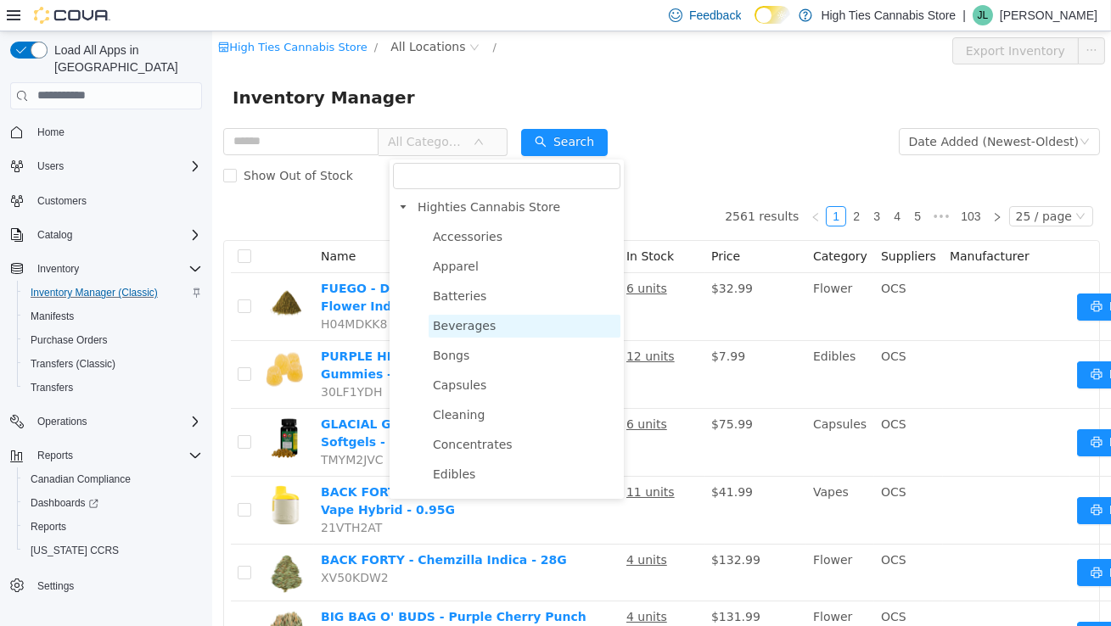
click at [471, 324] on span "Beverages" at bounding box center [463, 325] width 63 height 14
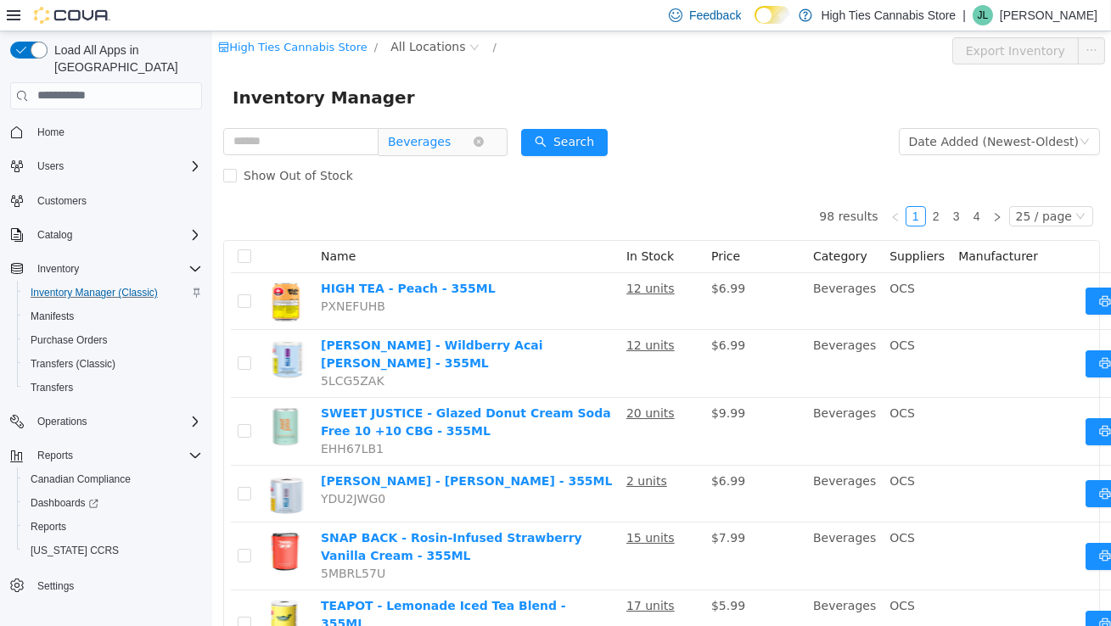
click at [429, 152] on span "Beverages" at bounding box center [418, 140] width 63 height 25
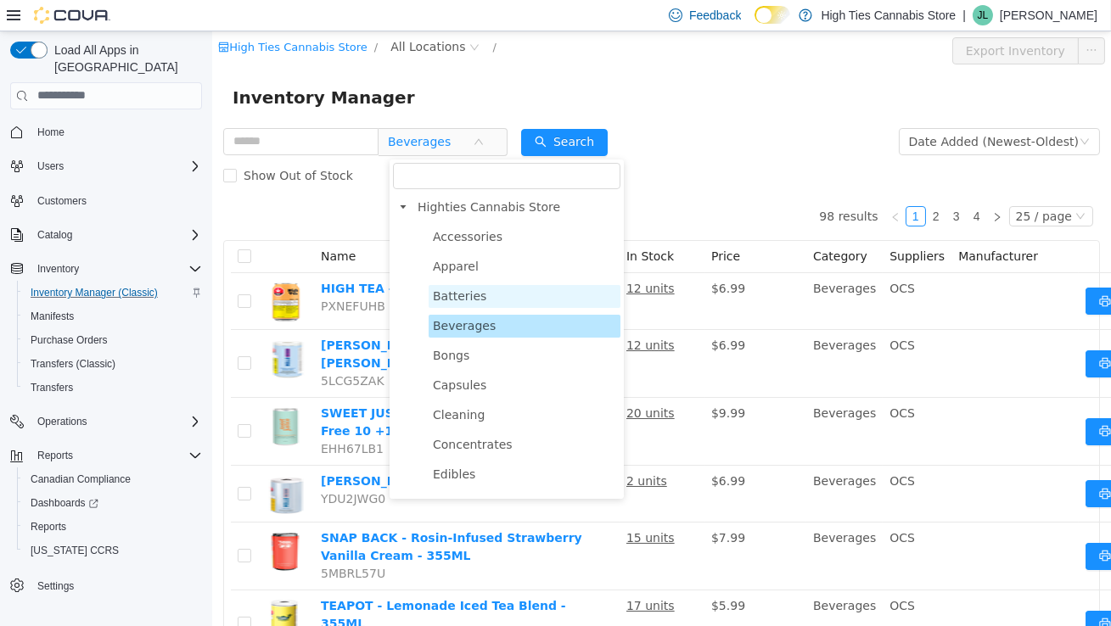
click at [485, 303] on span "Batteries" at bounding box center [524, 295] width 192 height 23
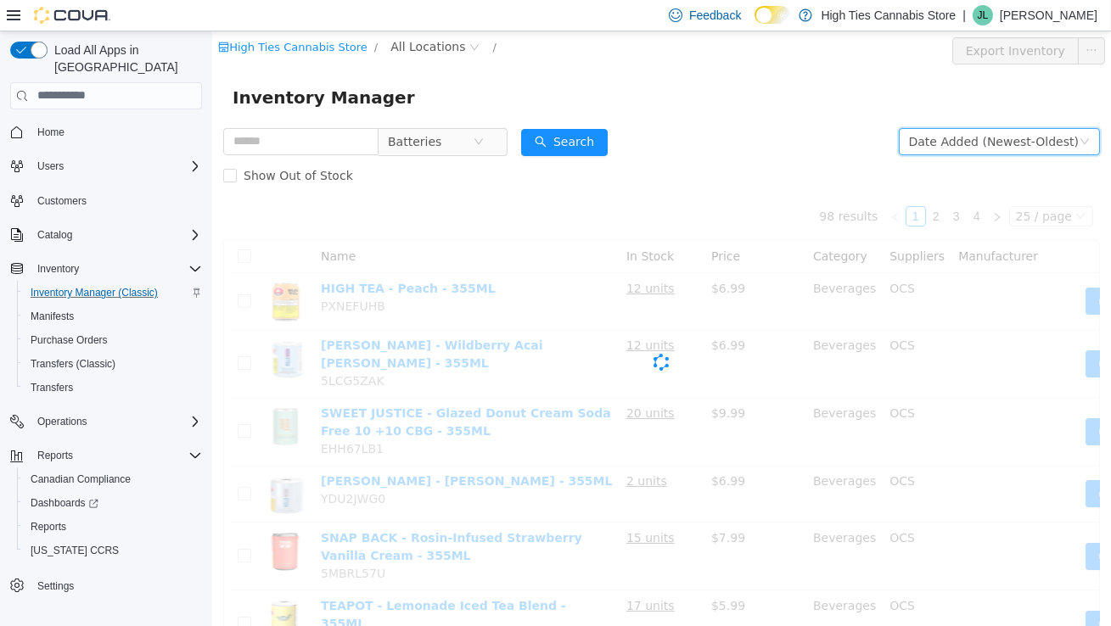
click at [998, 151] on div "Date Added (Newest-Oldest)" at bounding box center [993, 140] width 170 height 25
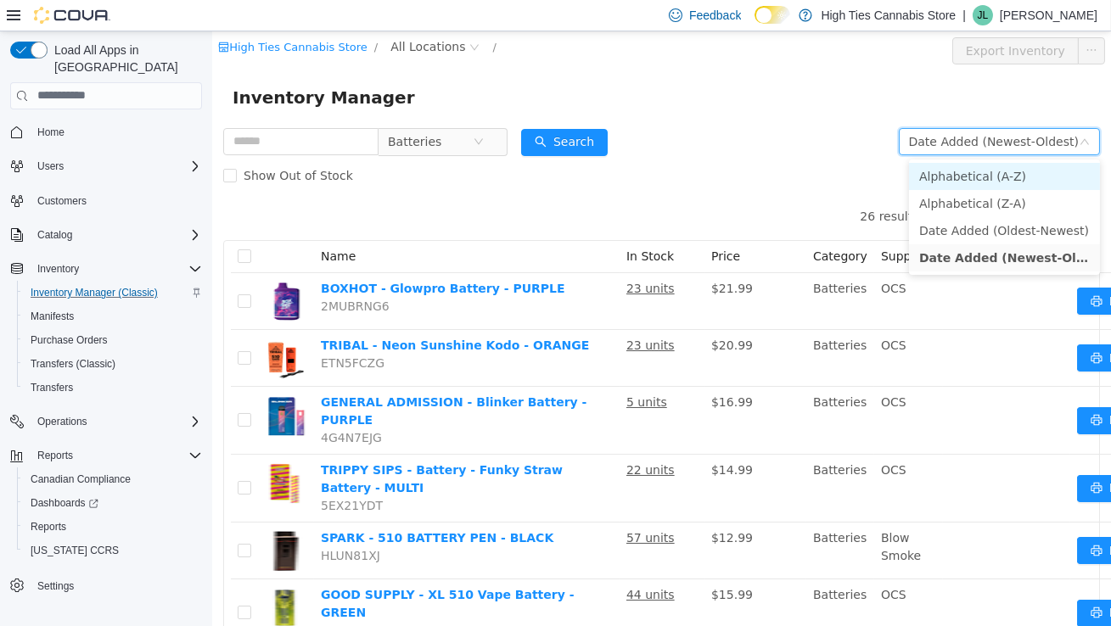
click at [983, 180] on ul "Alphabetical (A-Z) Alphabetical (Z-A) Date Added (Oldest-Newest) Date Added (Ne…" at bounding box center [1003, 216] width 191 height 115
click at [946, 182] on li "Alphabetical (A-Z)" at bounding box center [1003, 175] width 191 height 27
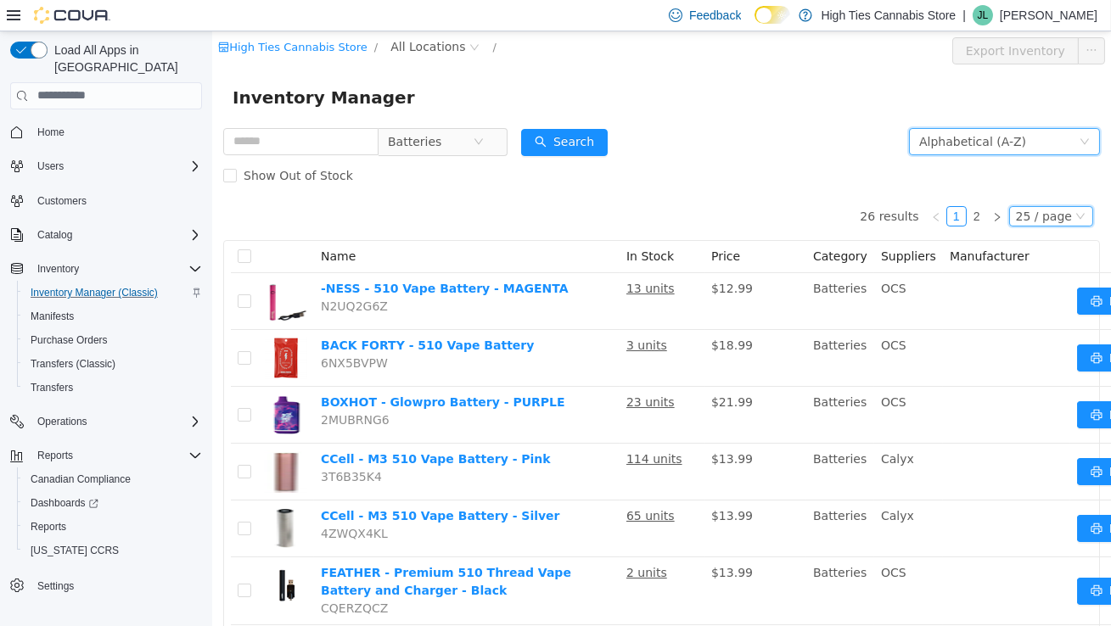
click at [1049, 216] on div "25 / page" at bounding box center [1043, 215] width 56 height 19
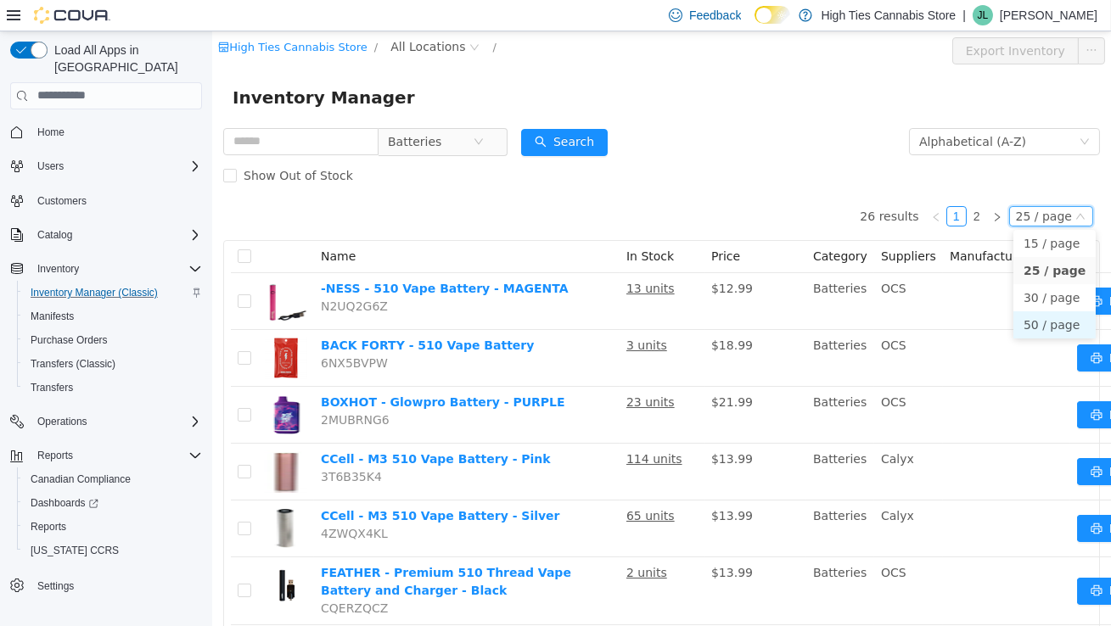
click at [1051, 323] on li "50 / page" at bounding box center [1053, 324] width 82 height 27
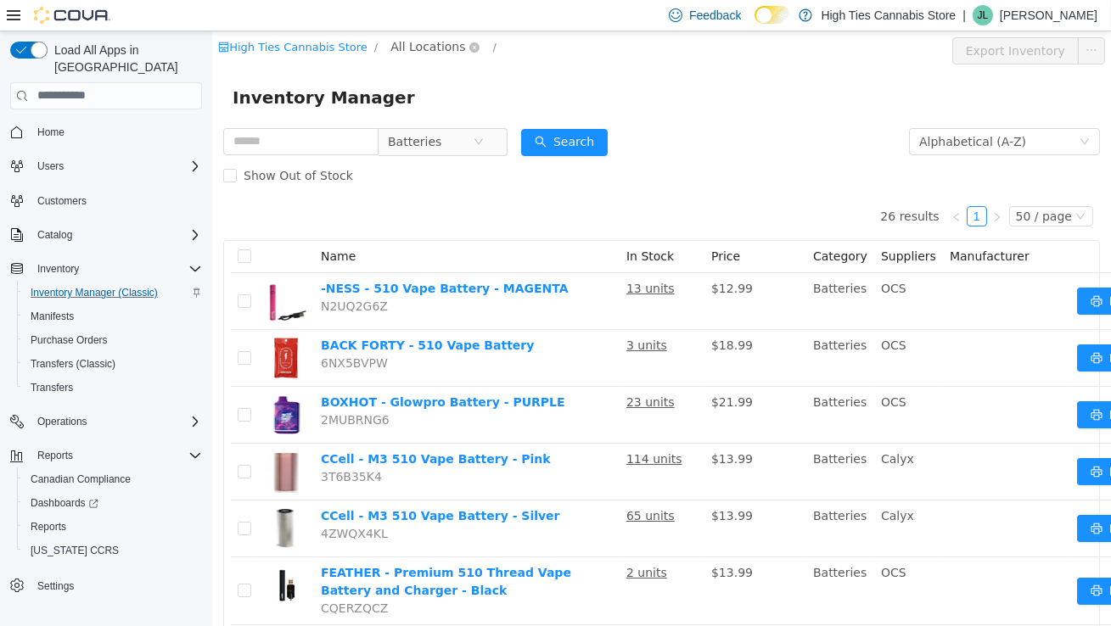
click at [424, 40] on span "All Locations" at bounding box center [427, 45] width 75 height 19
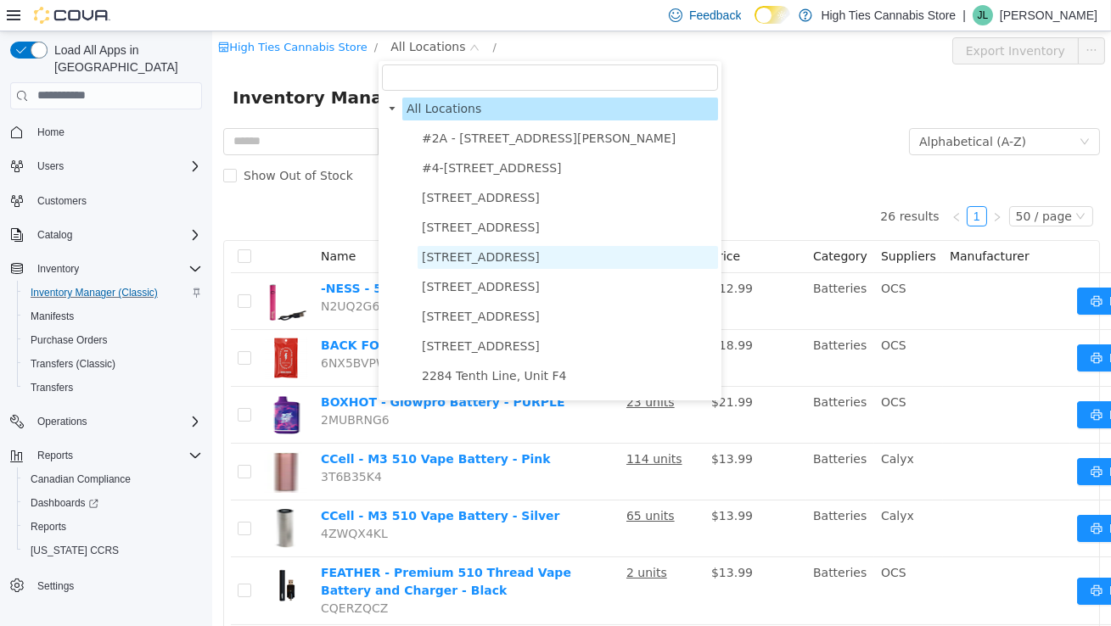
scroll to position [261, 0]
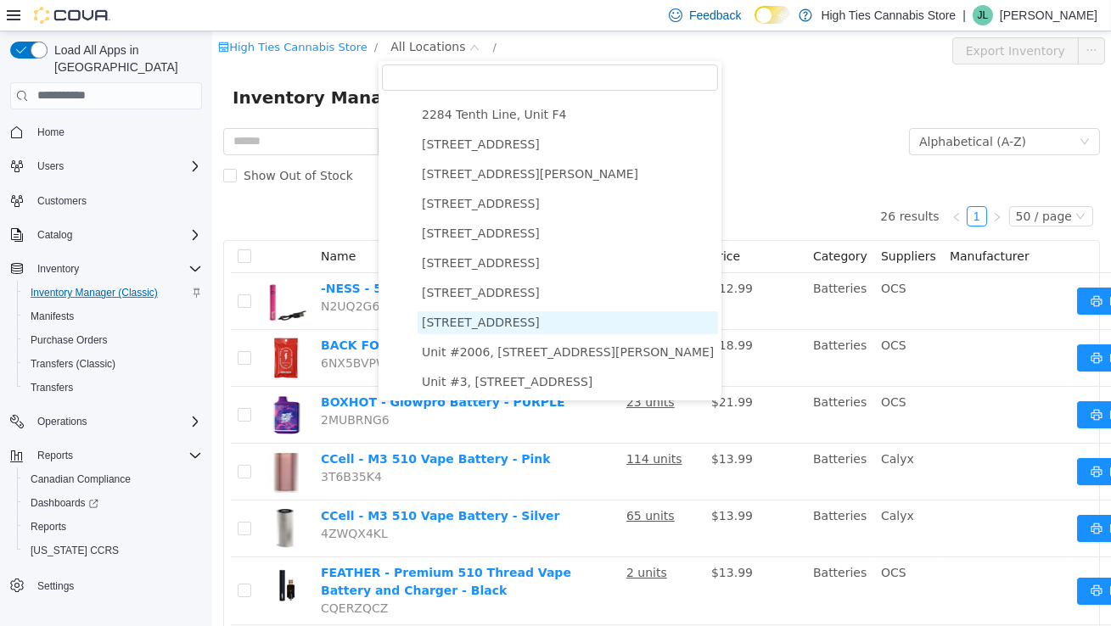
click at [480, 316] on span "[STREET_ADDRESS]" at bounding box center [480, 322] width 118 height 14
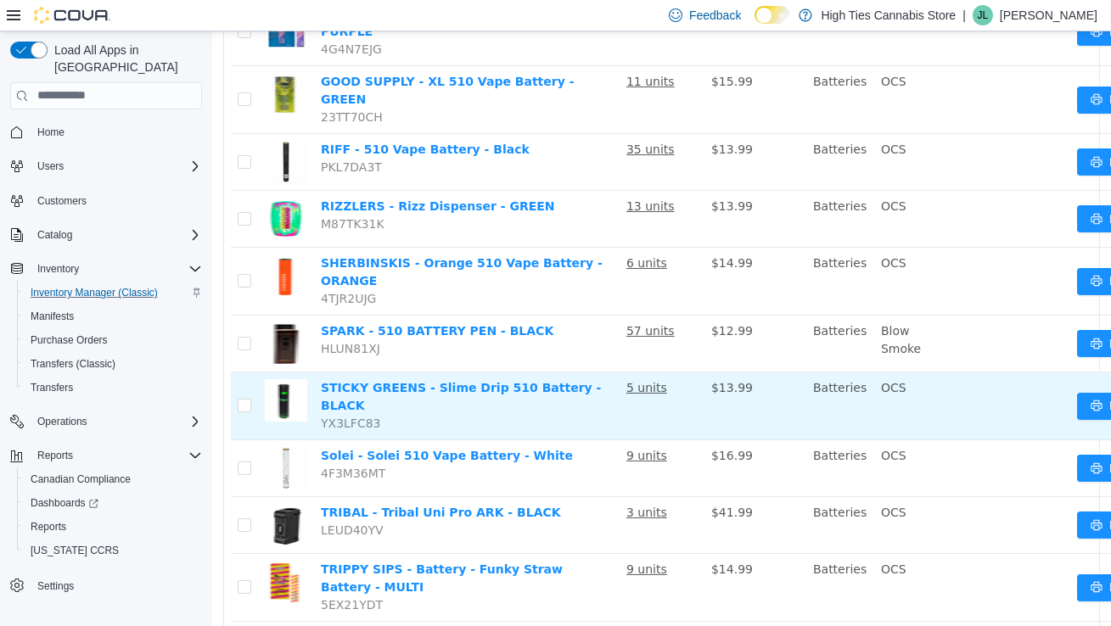
scroll to position [512, 0]
